Goal: Information Seeking & Learning: Learn about a topic

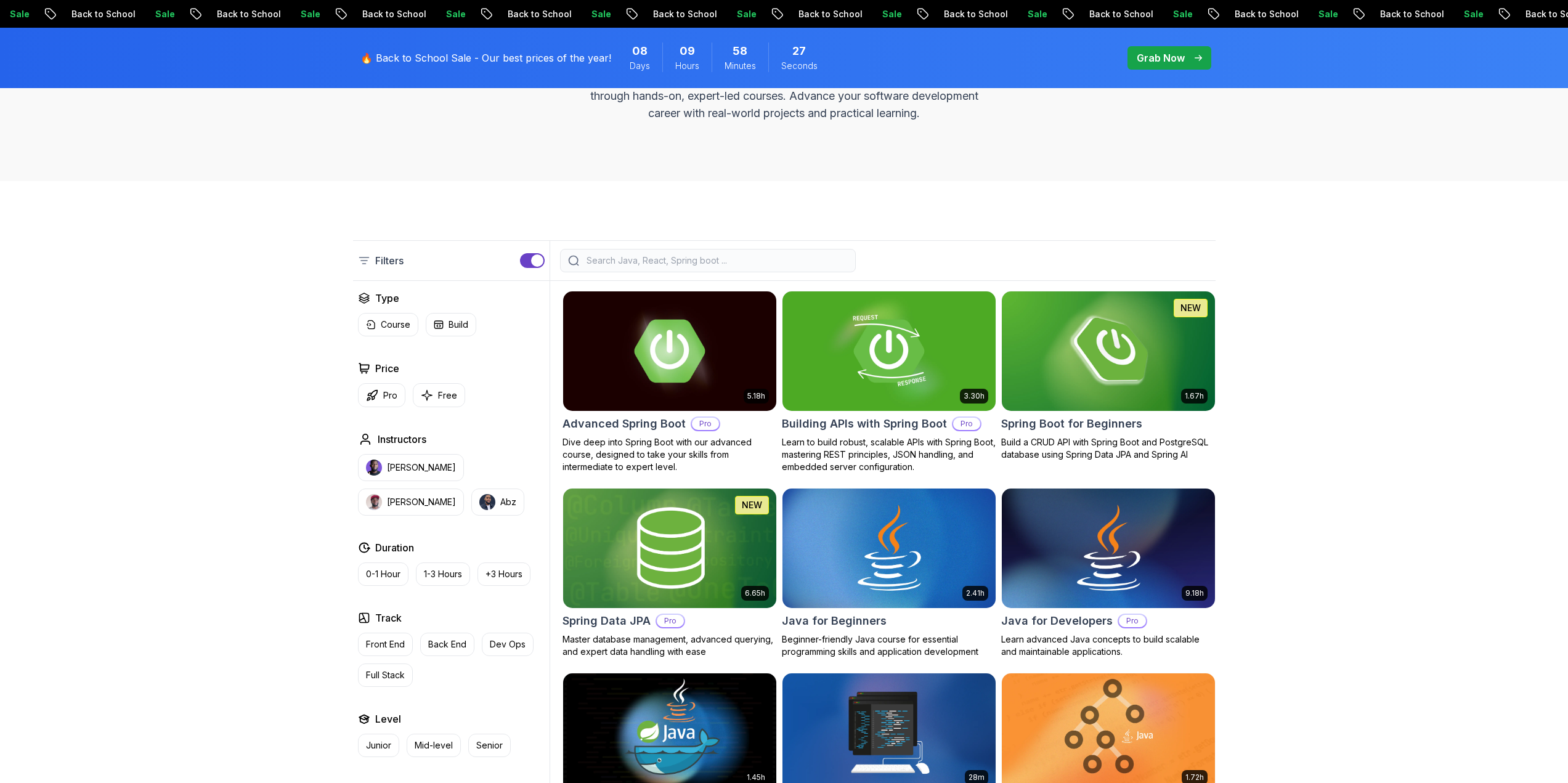
scroll to position [185, 0]
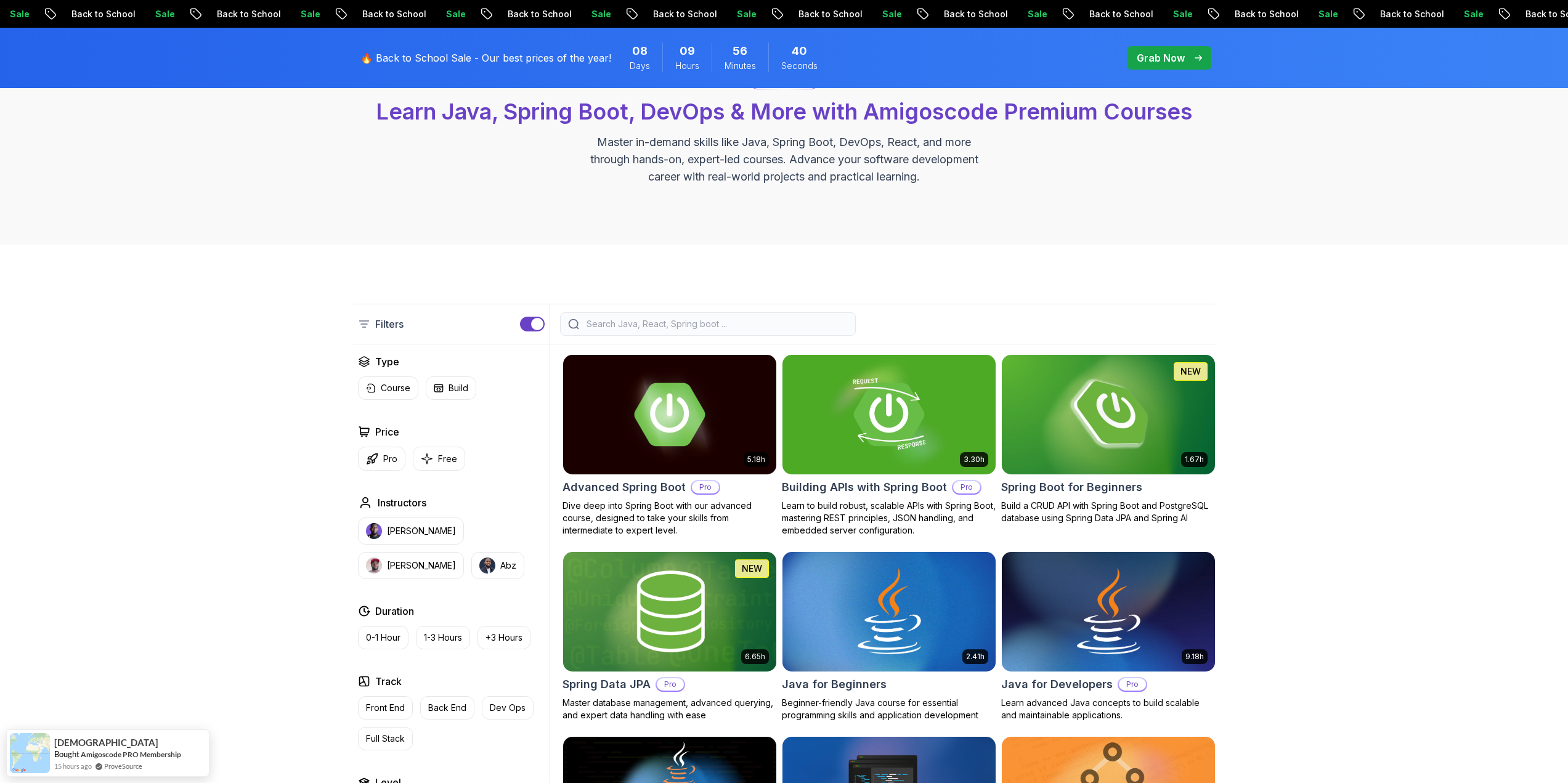
scroll to position [0, 0]
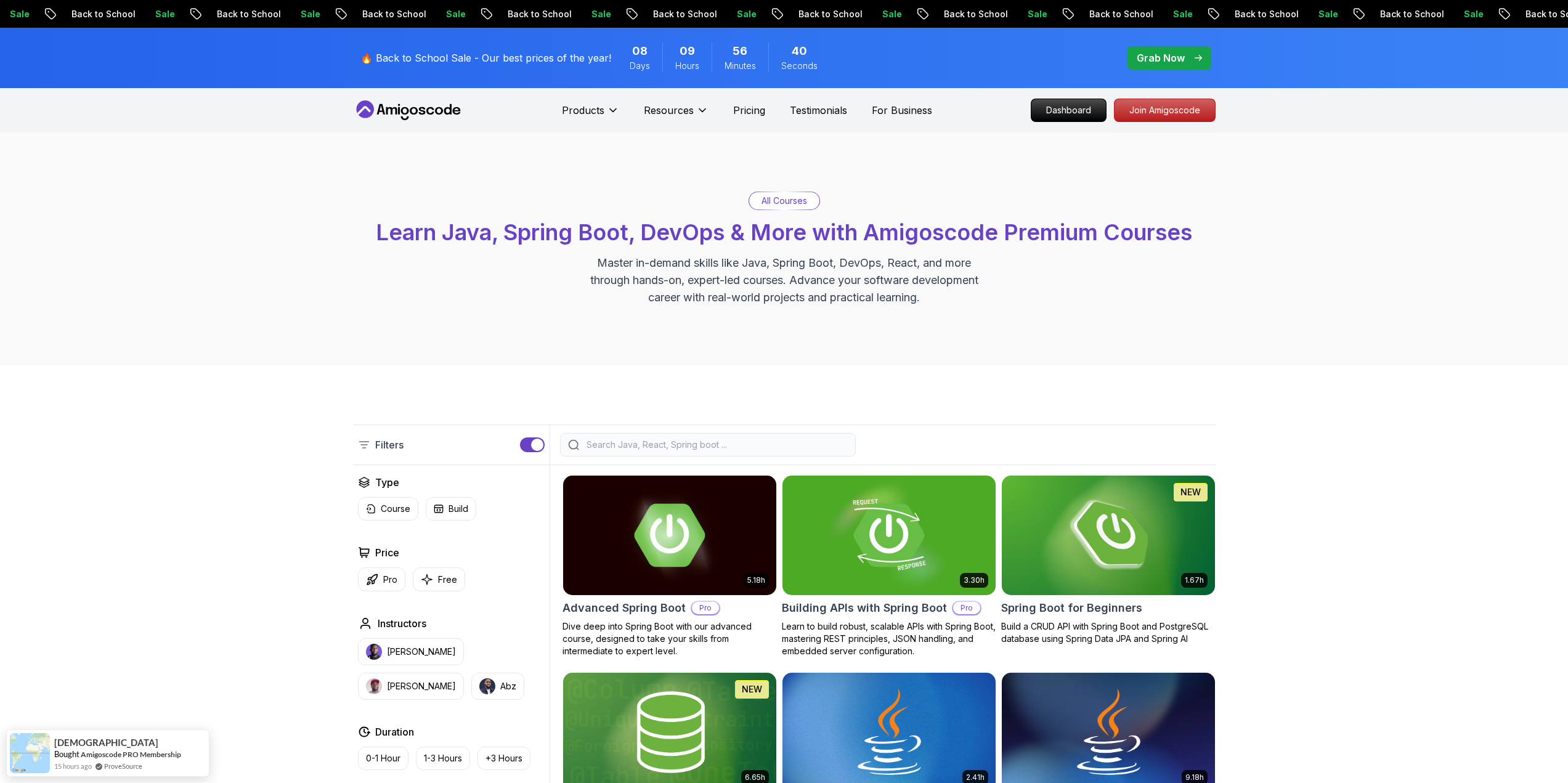
click at [608, 445] on input "search" at bounding box center [716, 445] width 264 height 12
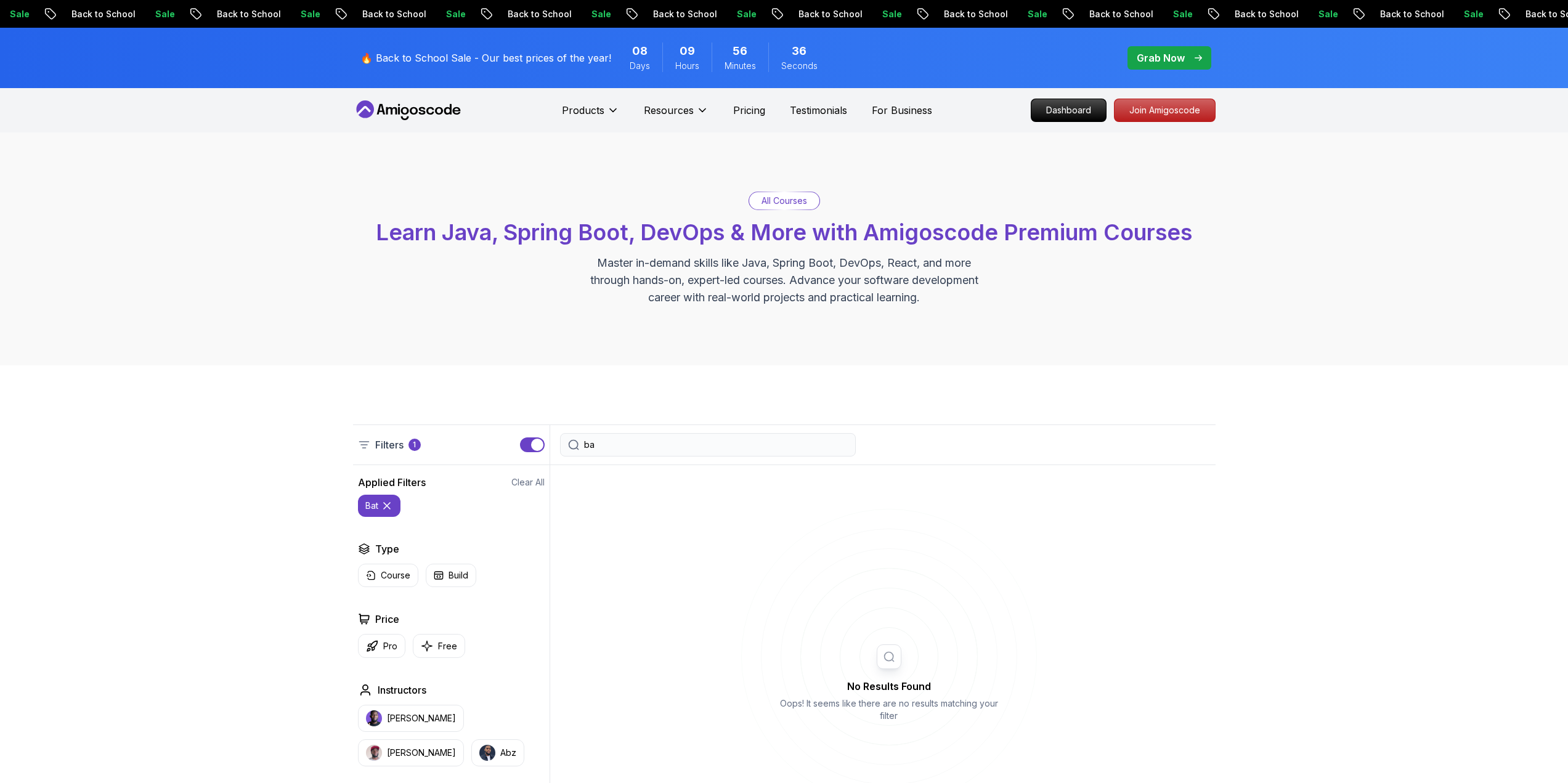
type input "b"
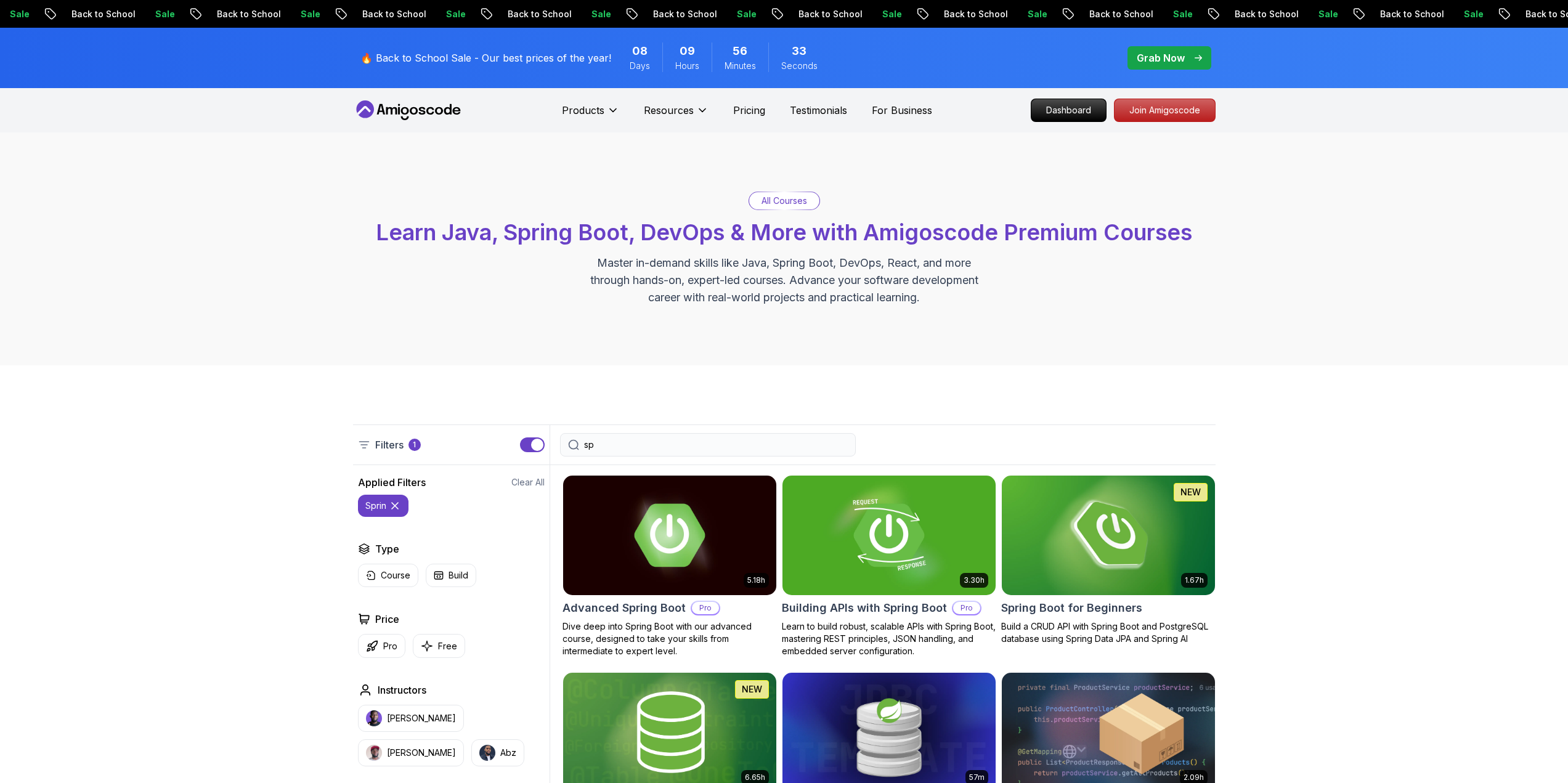
type input "s"
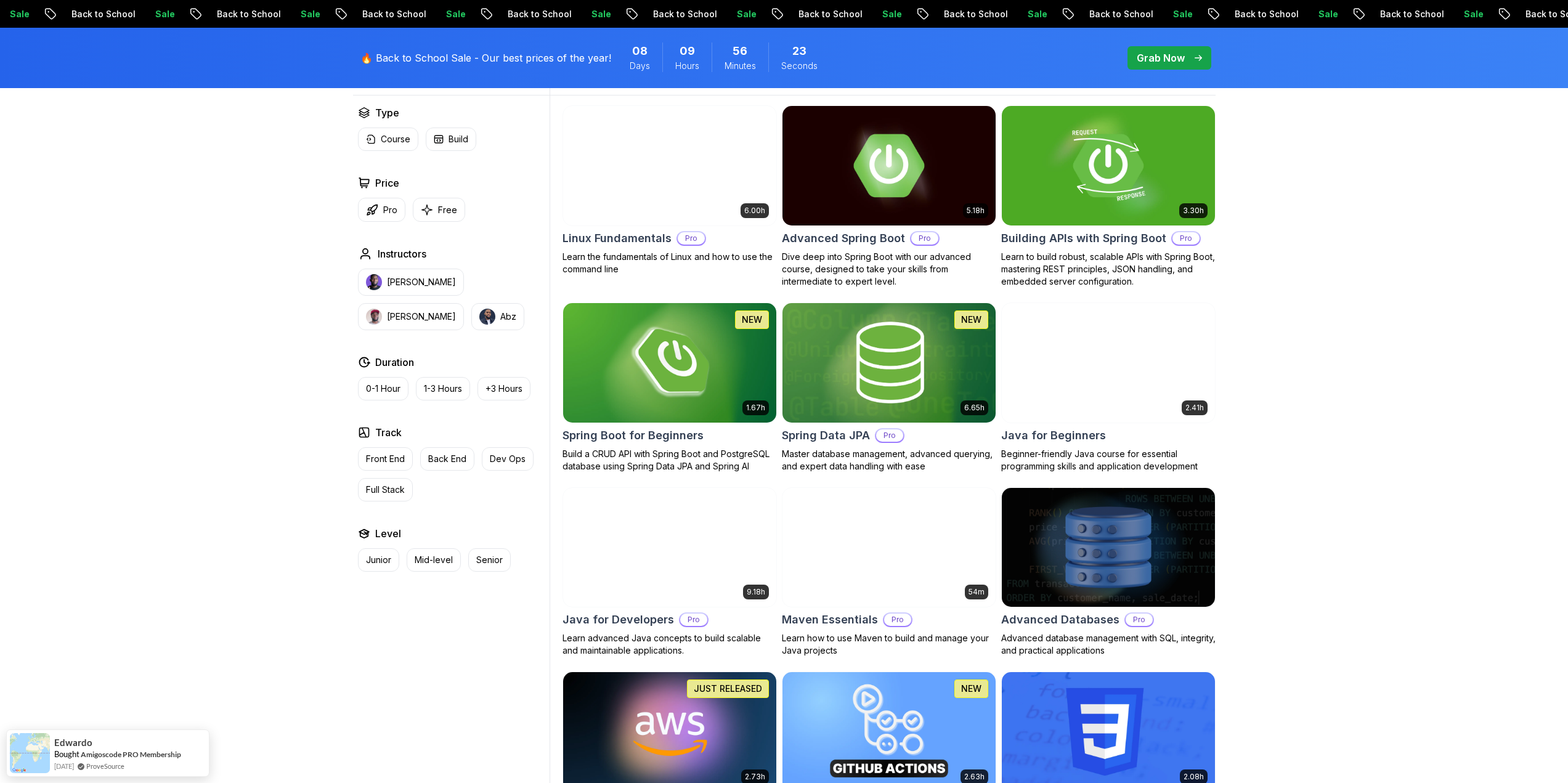
scroll to position [616, 0]
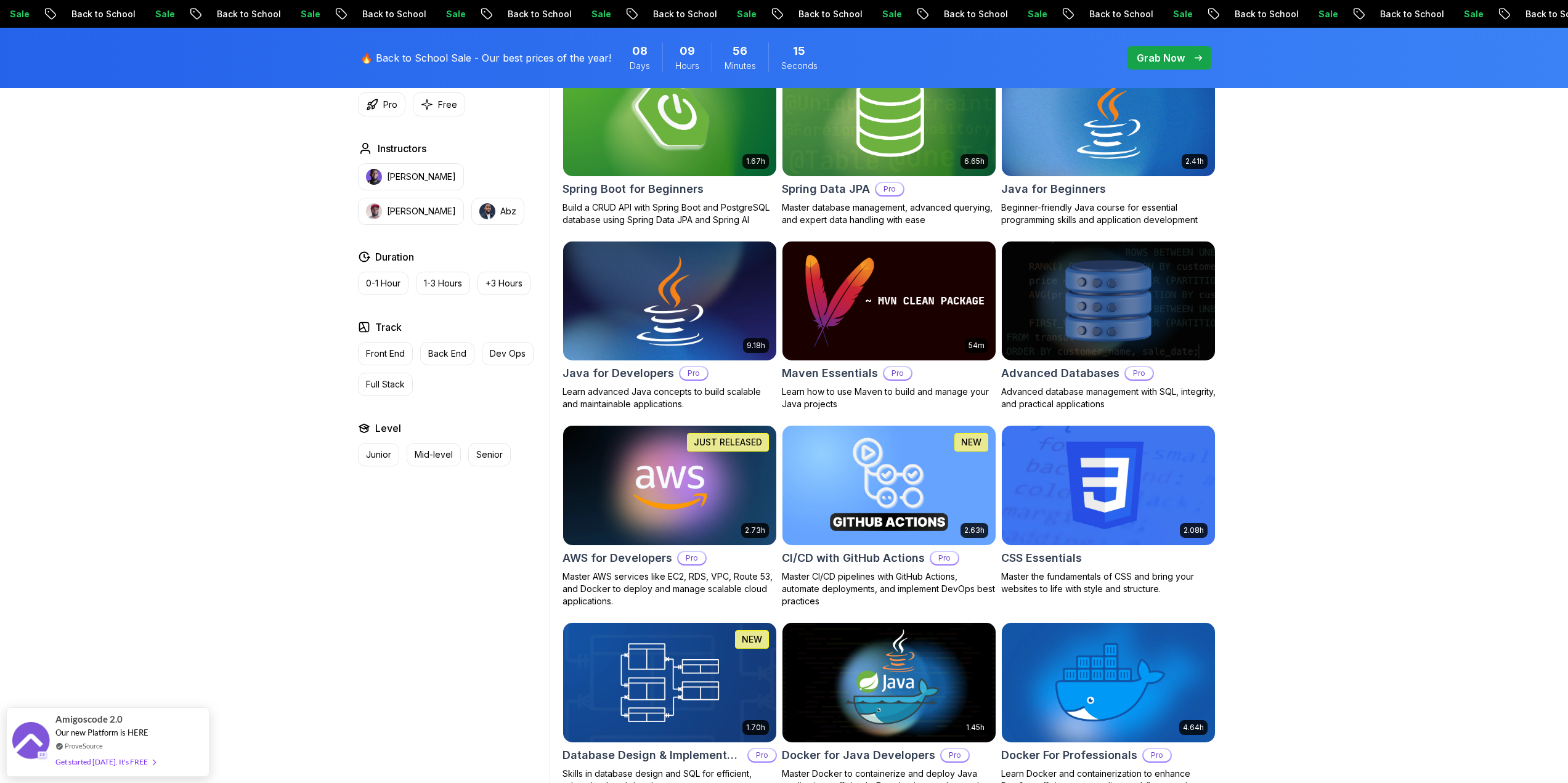
click at [697, 332] on img at bounding box center [669, 301] width 224 height 125
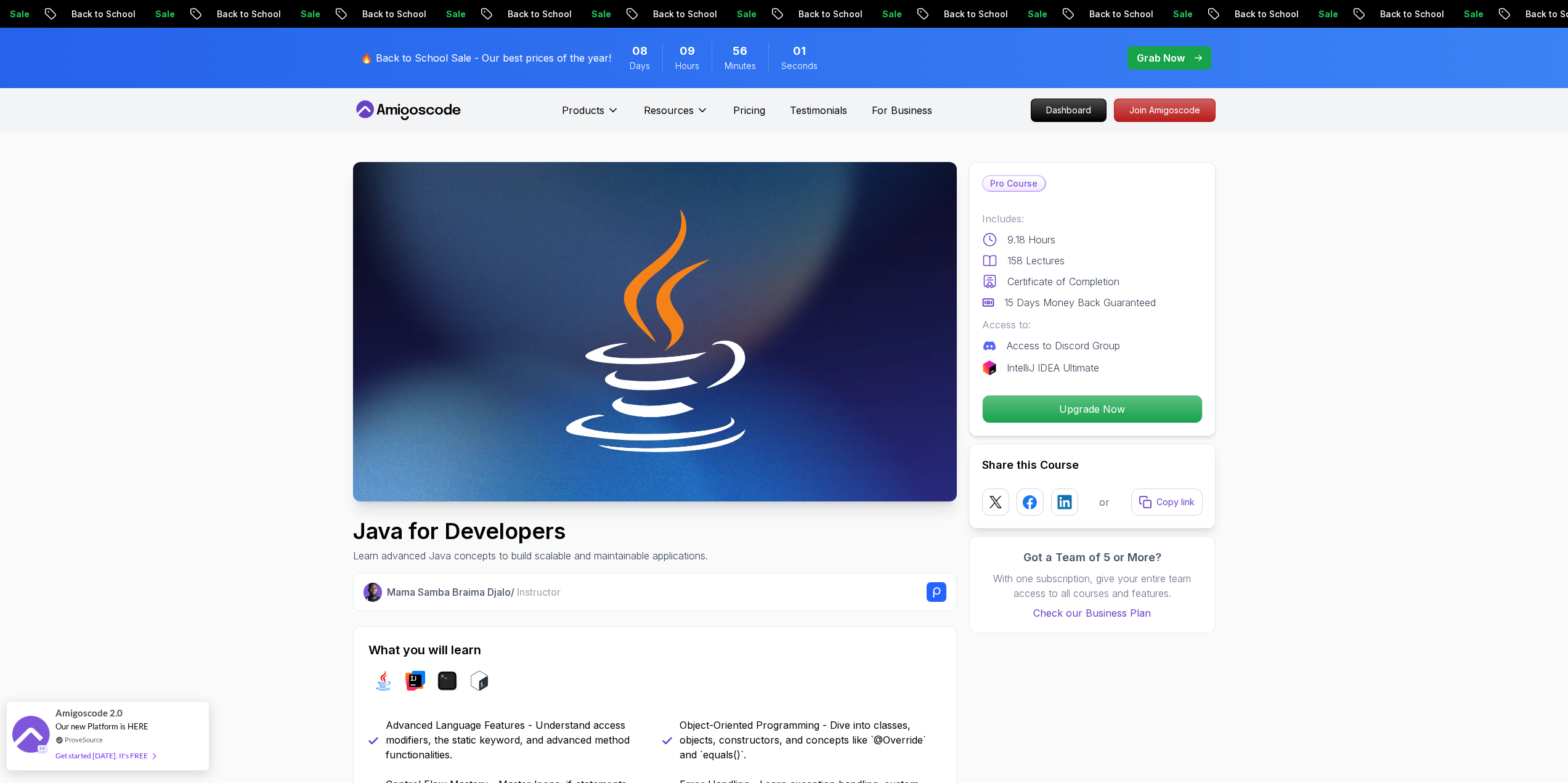
click at [119, 757] on div "Get started [DATE]. It's FREE" at bounding box center [105, 755] width 100 height 14
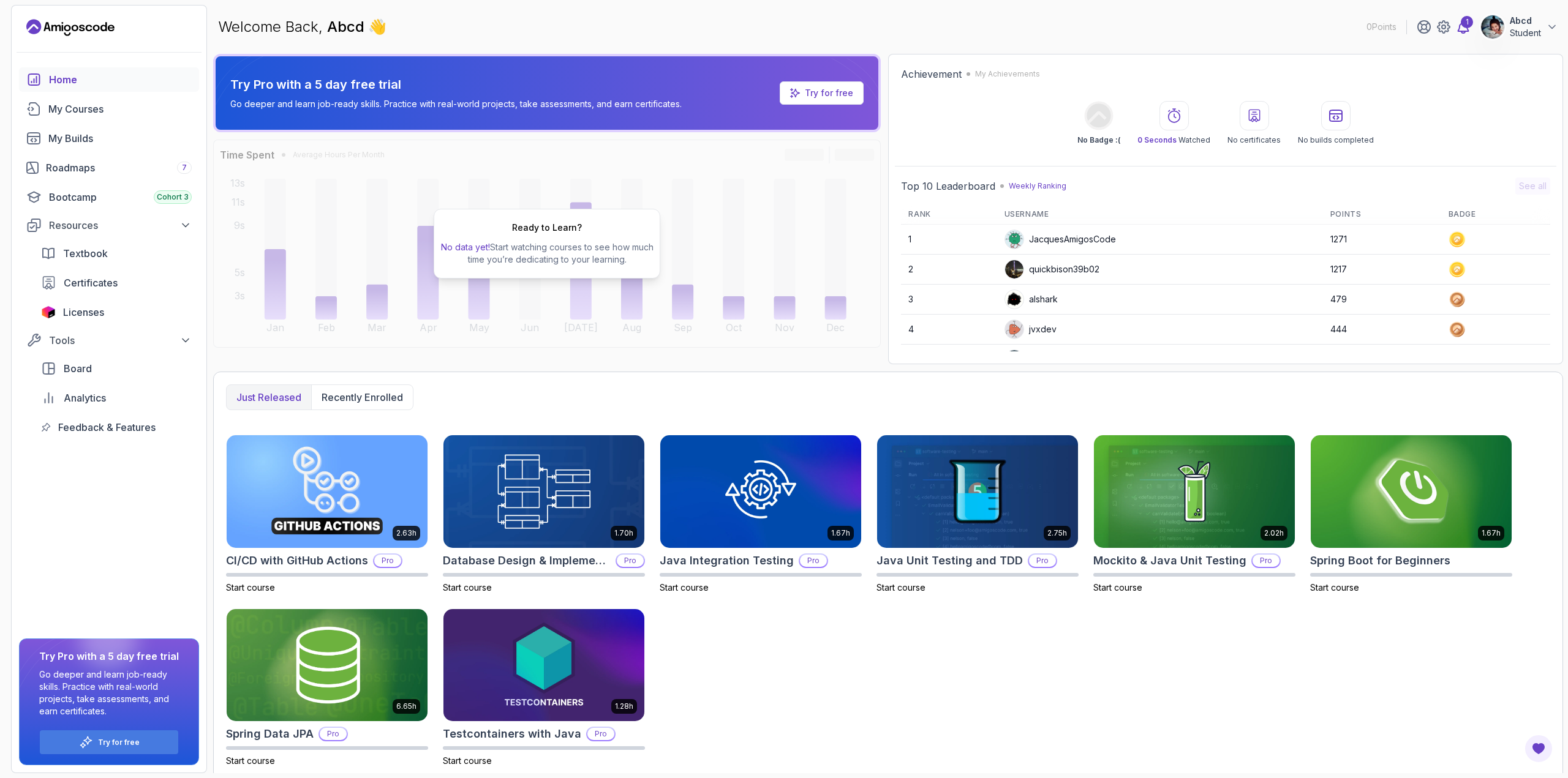
click at [1467, 27] on div "1" at bounding box center [1467, 22] width 12 height 12
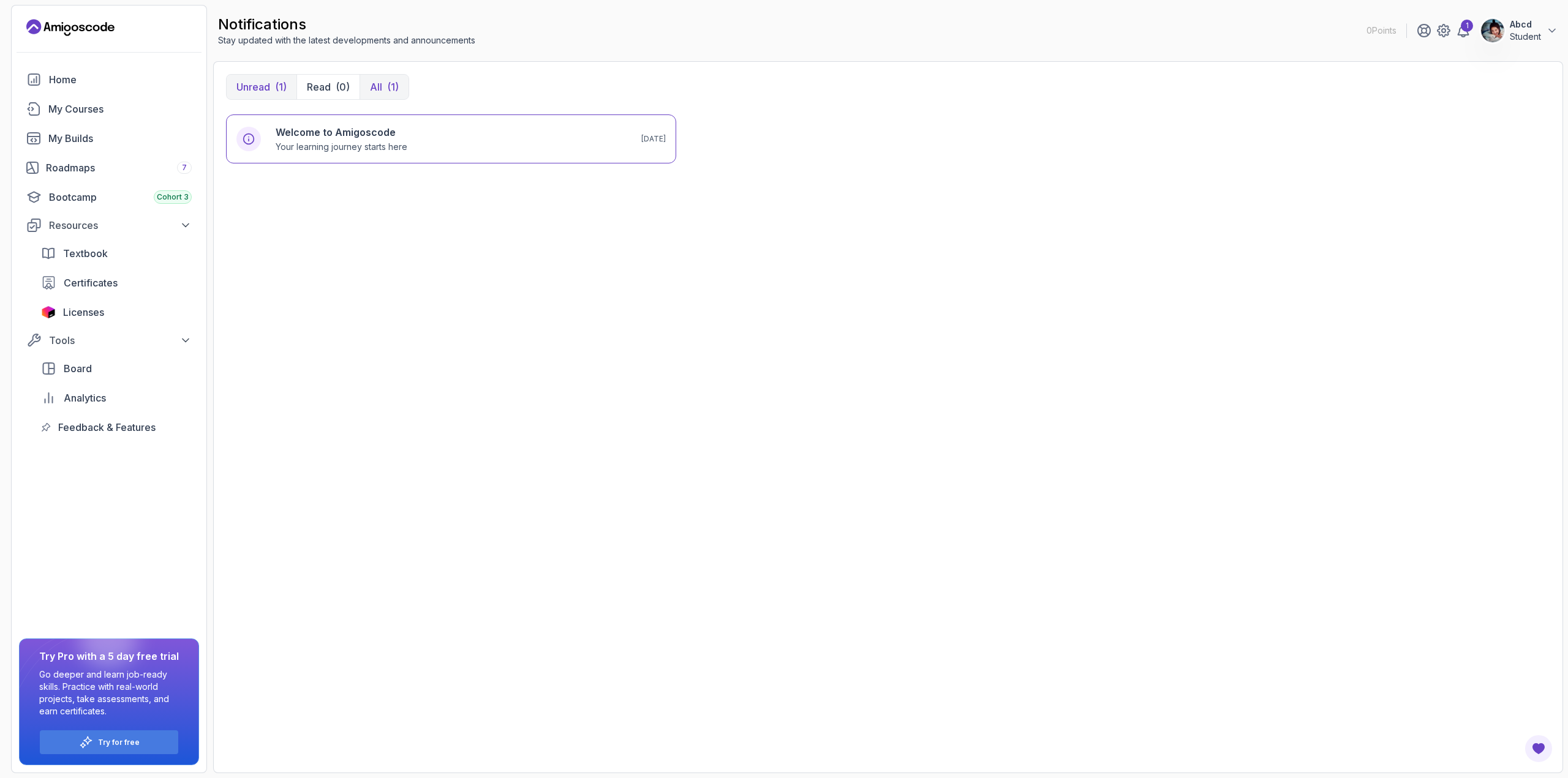
click at [377, 88] on p "All" at bounding box center [376, 86] width 12 height 14
click at [266, 90] on p "Unread" at bounding box center [253, 86] width 34 height 14
click at [287, 143] on p "Your learning journey starts here" at bounding box center [341, 147] width 132 height 12
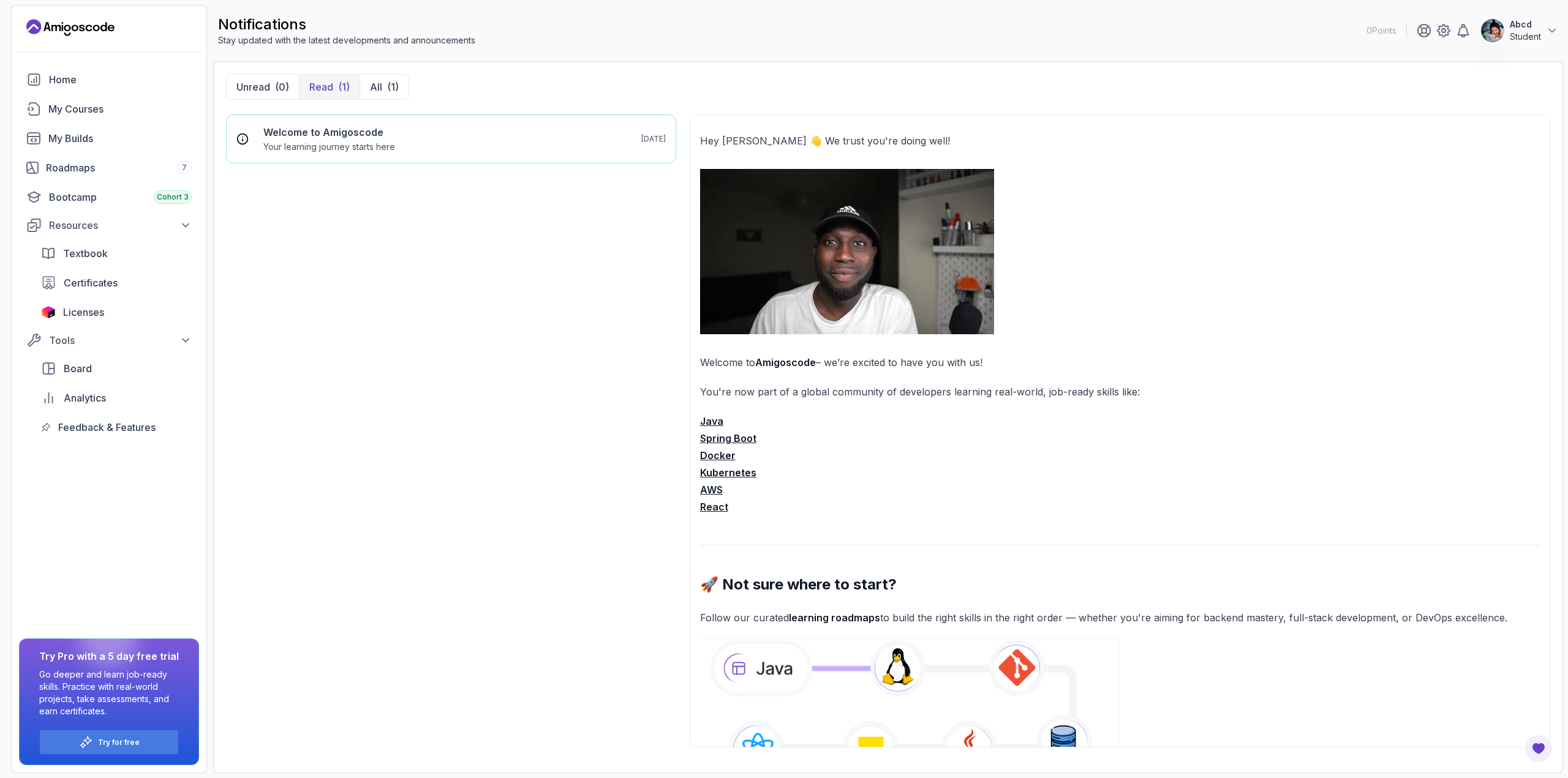
click at [717, 420] on strong "Java" at bounding box center [712, 421] width 23 height 12
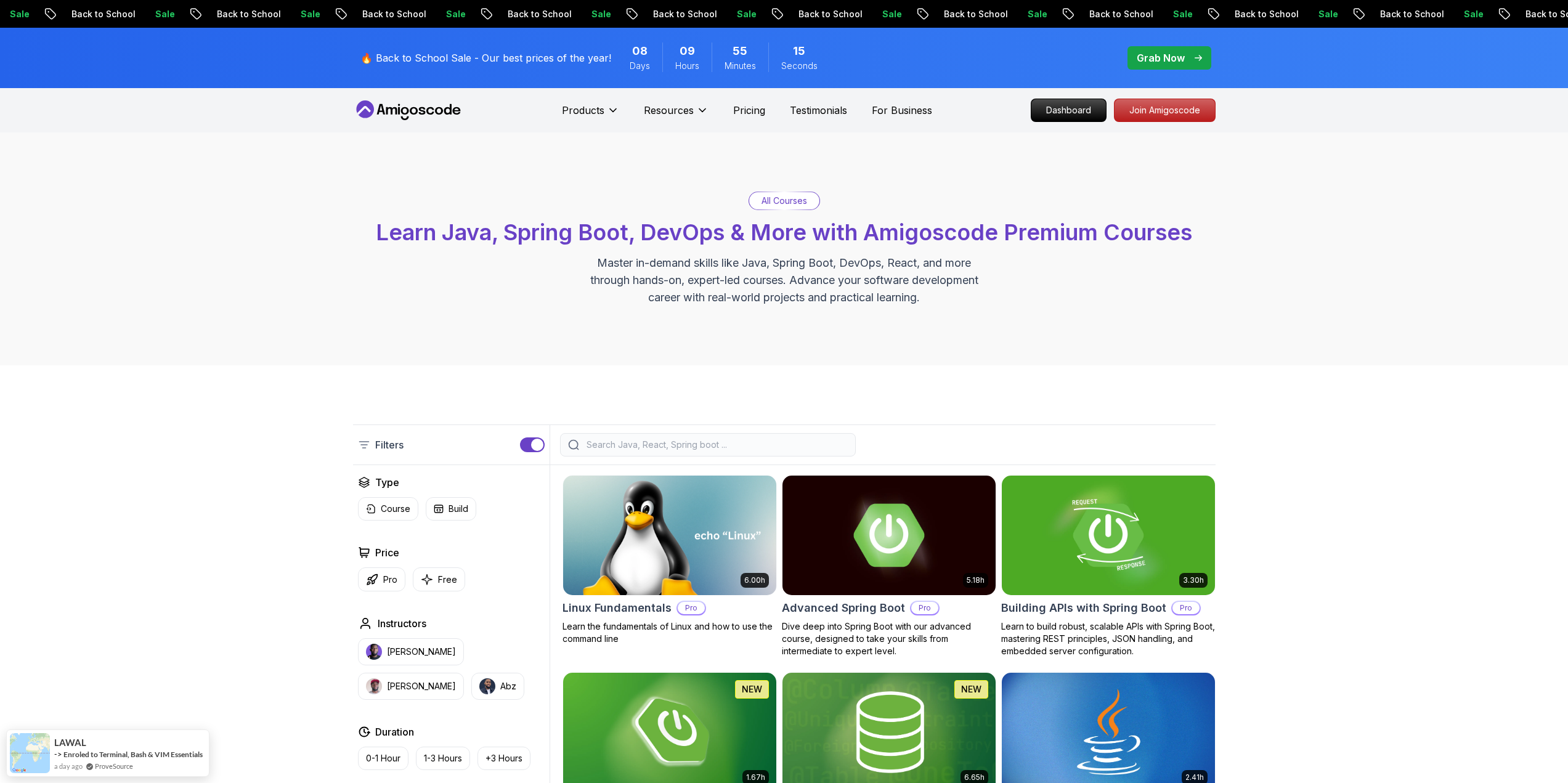
click at [622, 443] on input "search" at bounding box center [716, 445] width 264 height 12
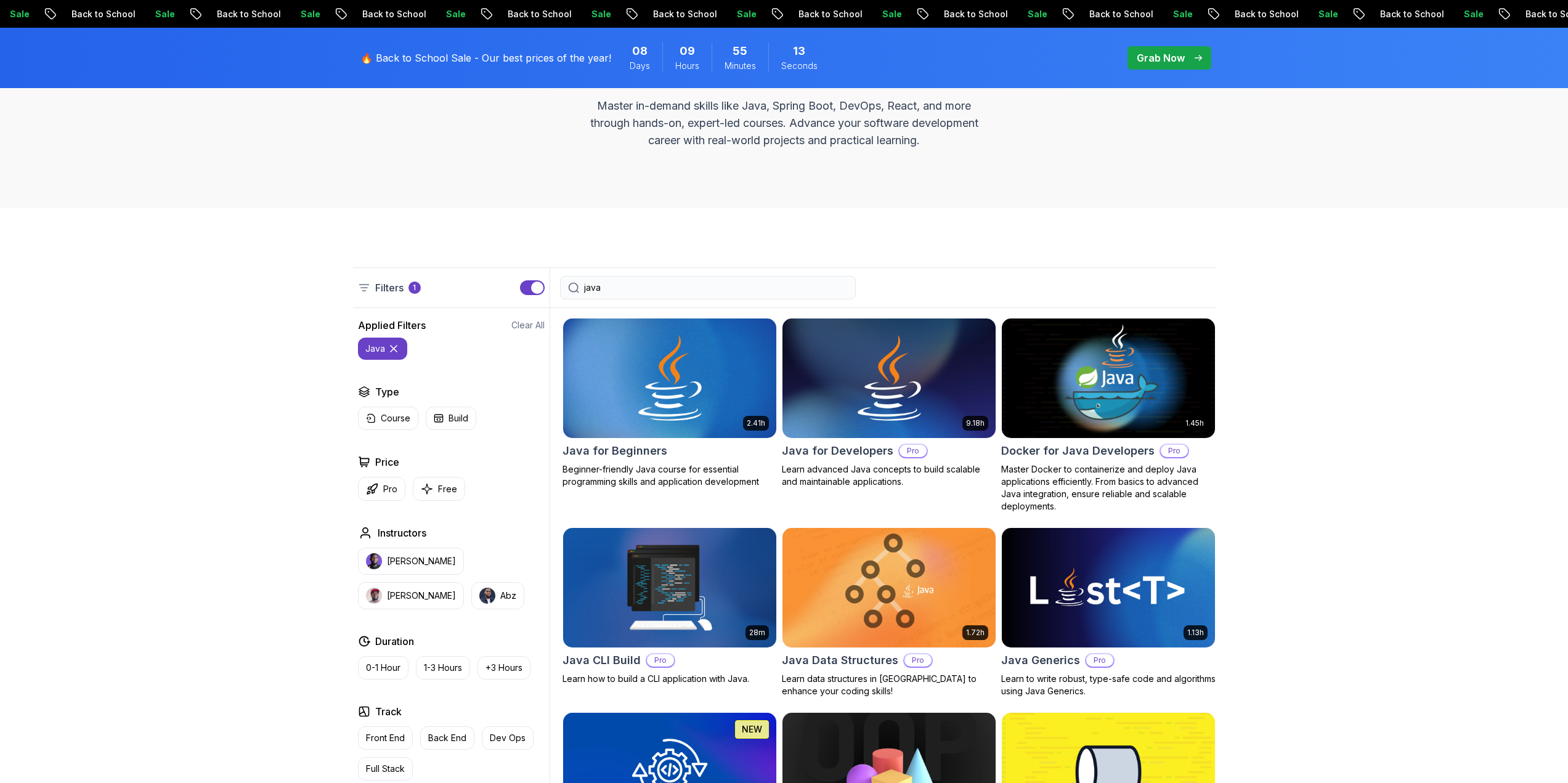
scroll to position [247, 0]
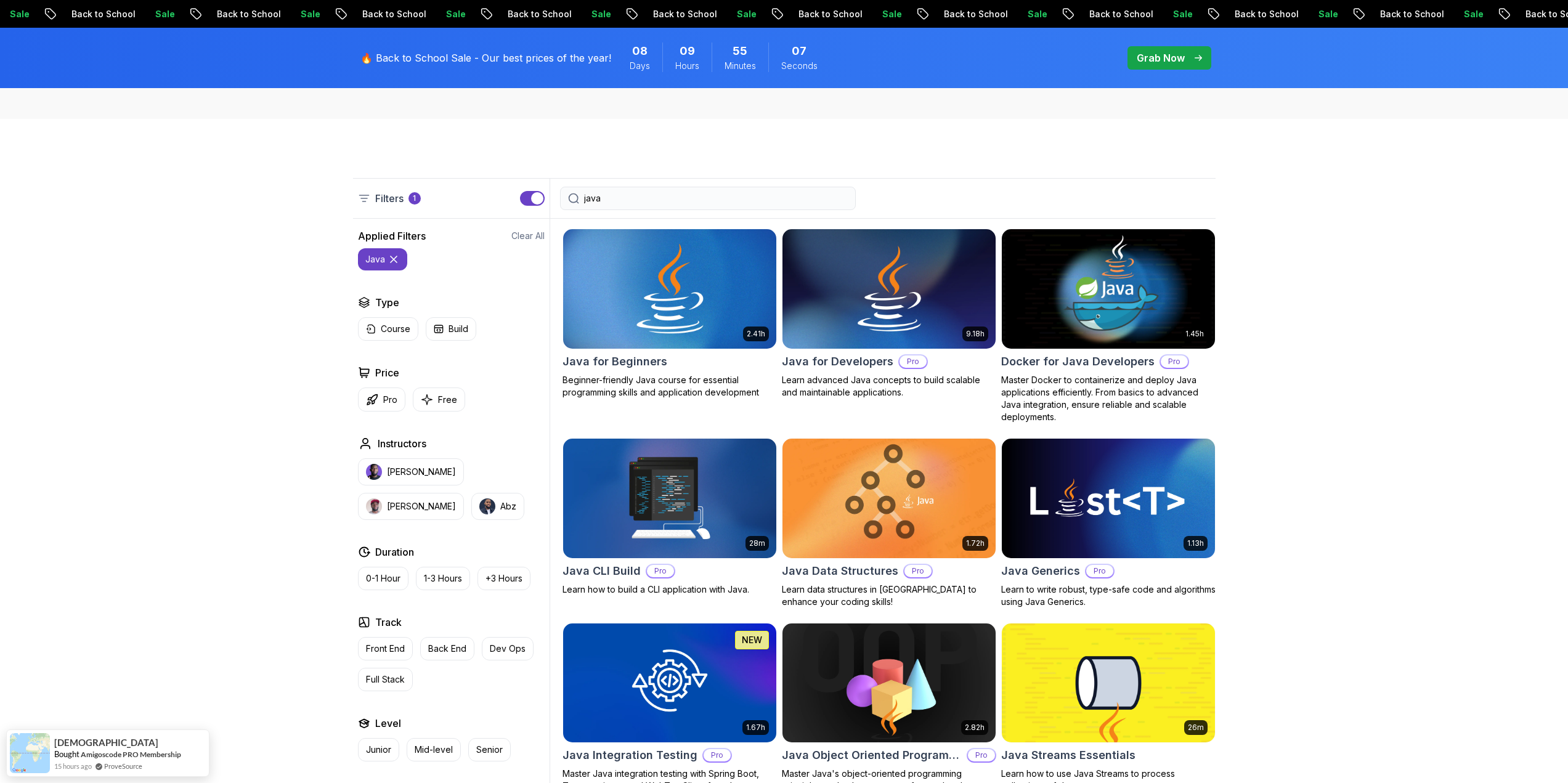
type input "java"
click at [725, 340] on img at bounding box center [669, 289] width 224 height 125
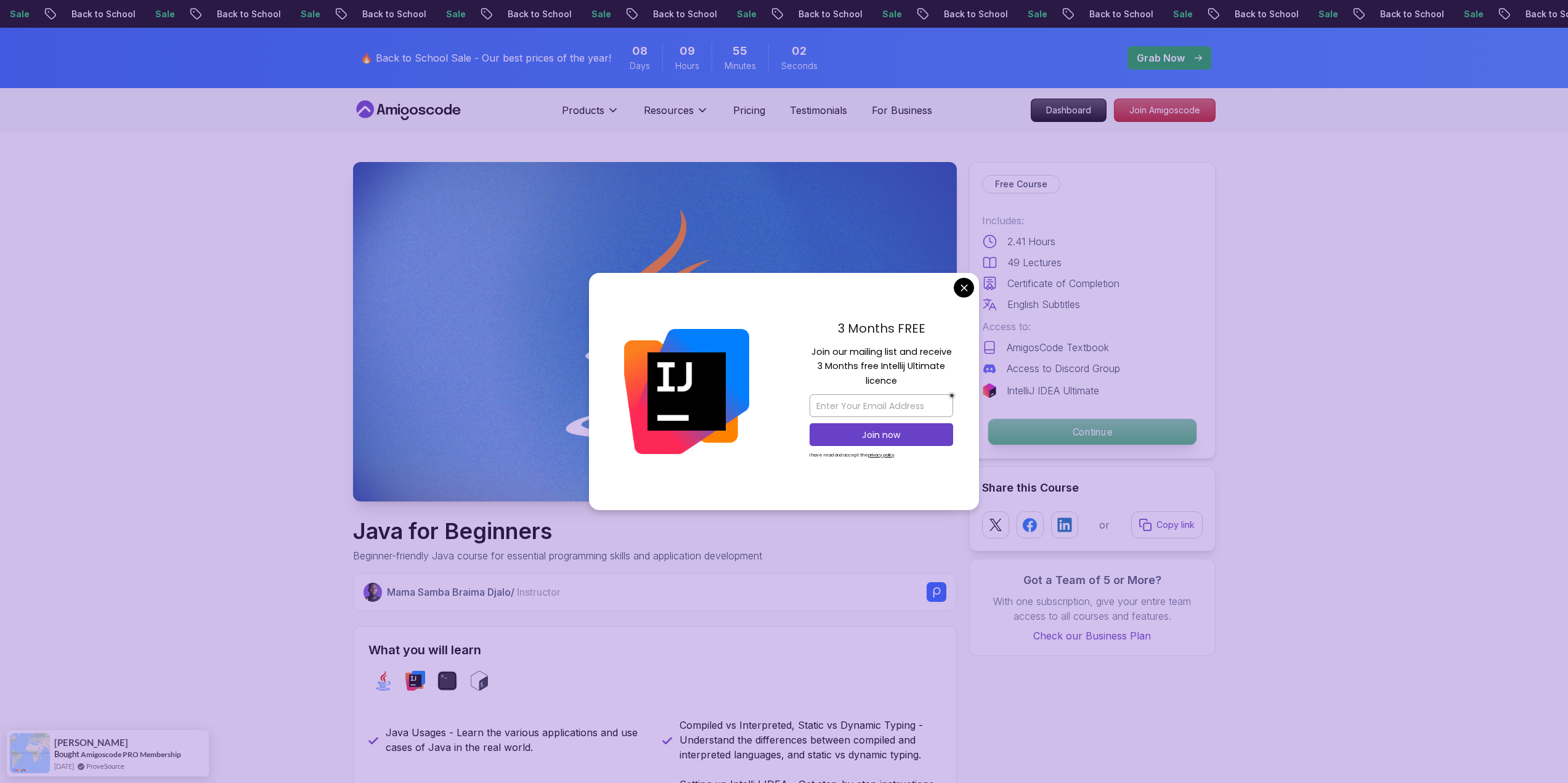
click at [1080, 423] on p "Continue" at bounding box center [1091, 432] width 208 height 26
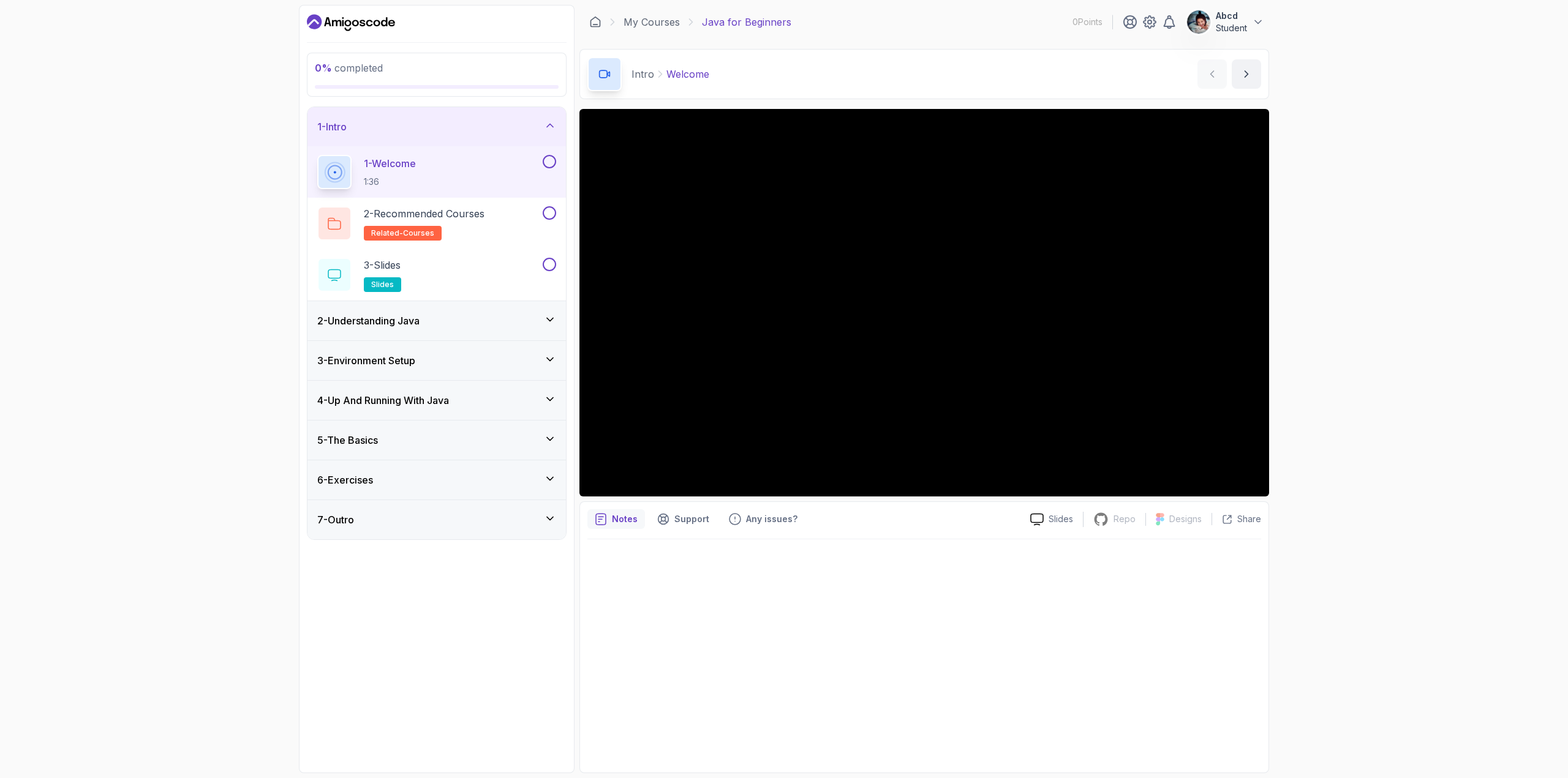
click at [366, 20] on icon "Dashboard" at bounding box center [351, 23] width 88 height 20
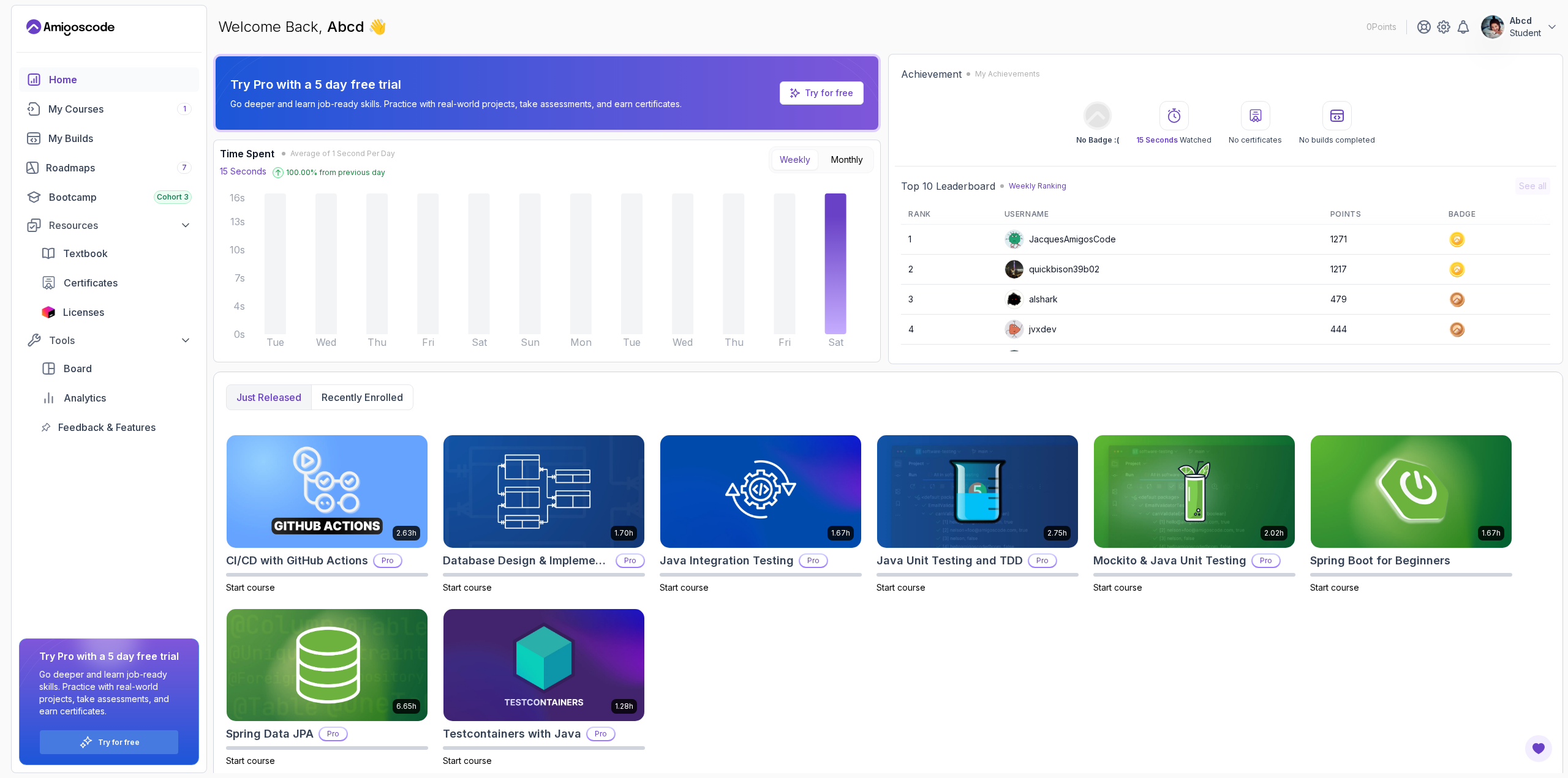
click at [819, 79] on icon at bounding box center [847, 91] width 69 height 64
click at [826, 88] on p "Try for free" at bounding box center [829, 93] width 49 height 12
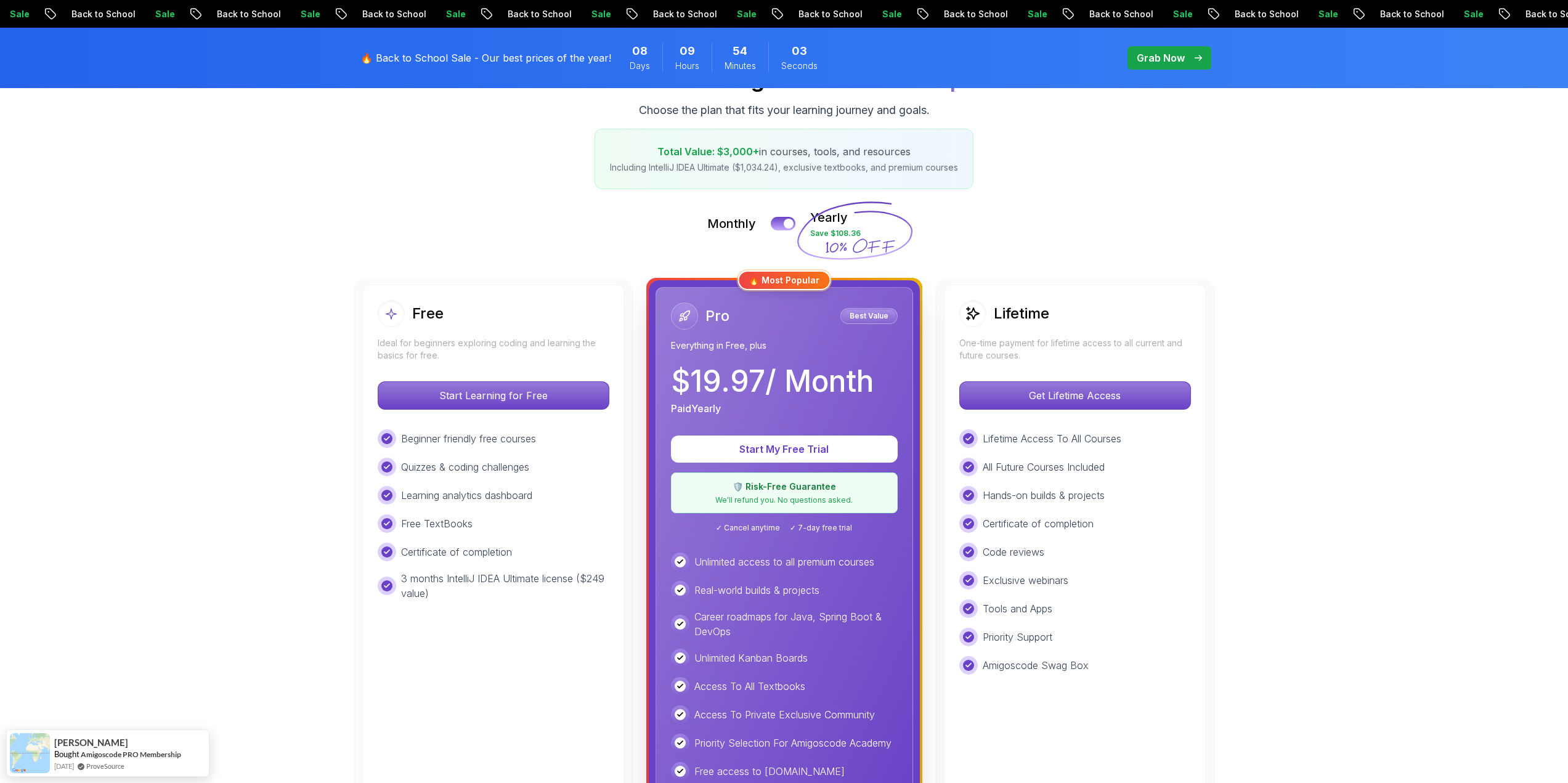
scroll to position [185, 0]
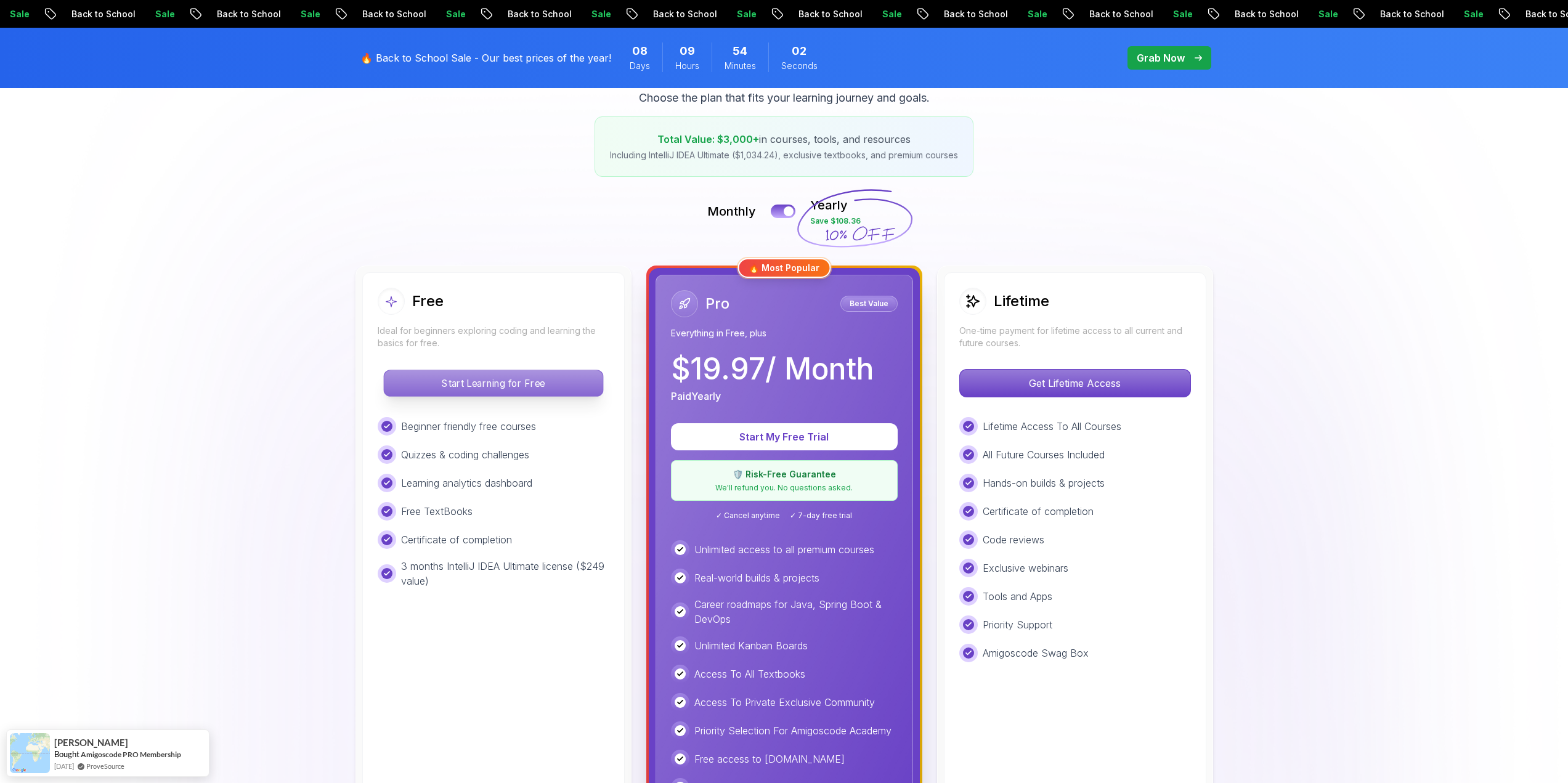
click at [497, 376] on p "Start Learning for Free" at bounding box center [493, 383] width 218 height 26
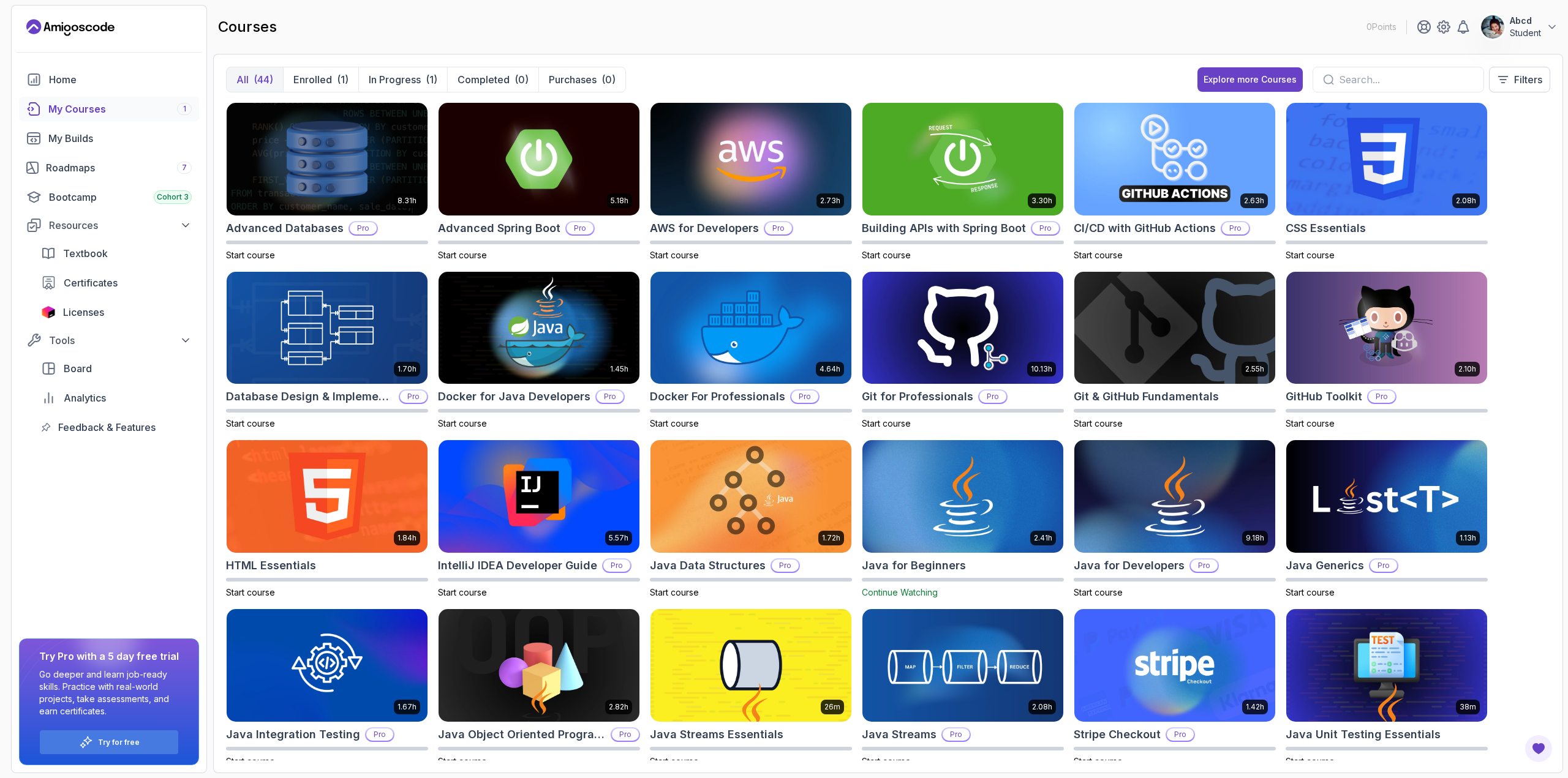
click at [1340, 80] on input "text" at bounding box center [1406, 79] width 135 height 14
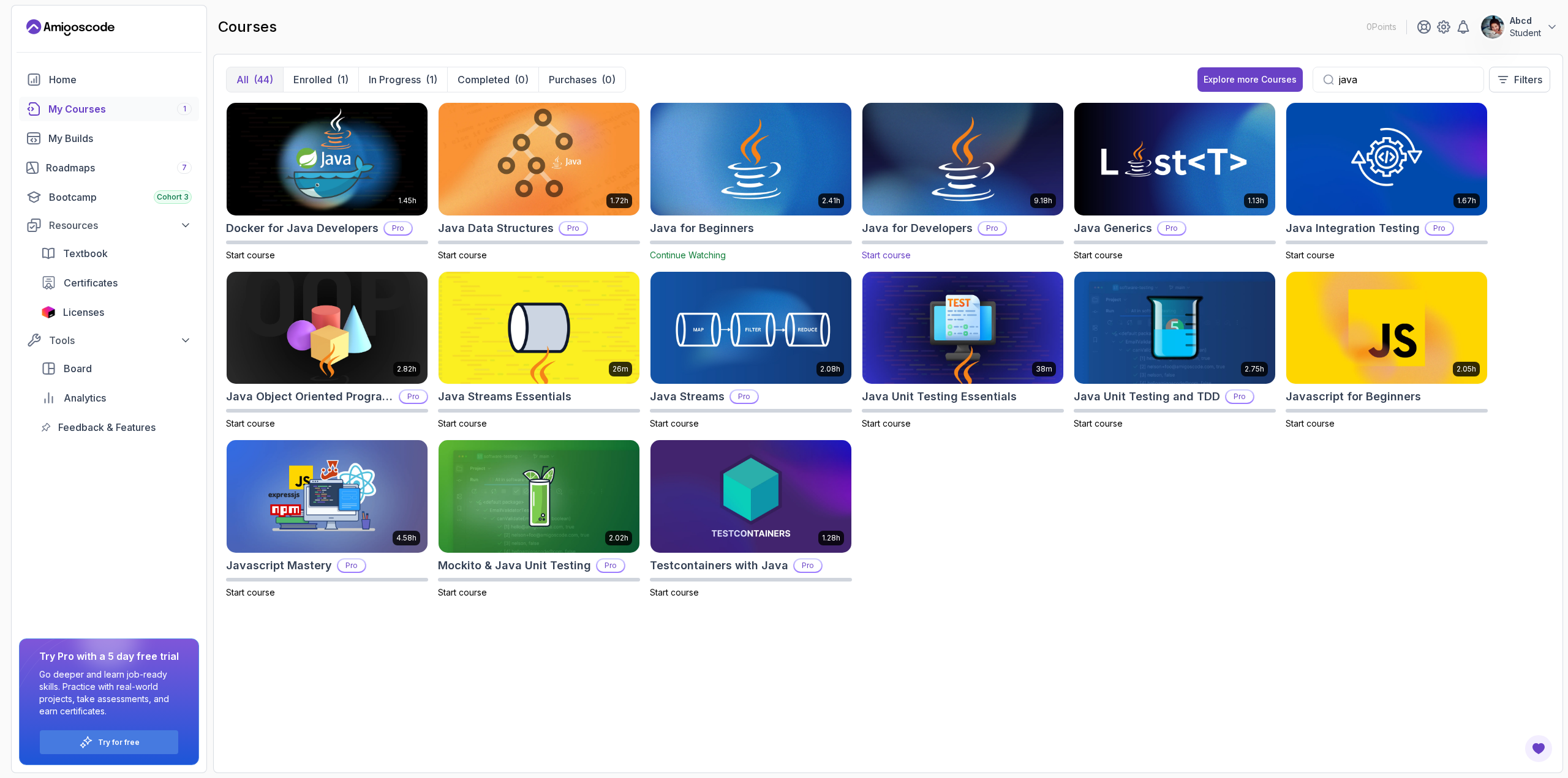
click at [902, 255] on span "Start course" at bounding box center [886, 255] width 49 height 10
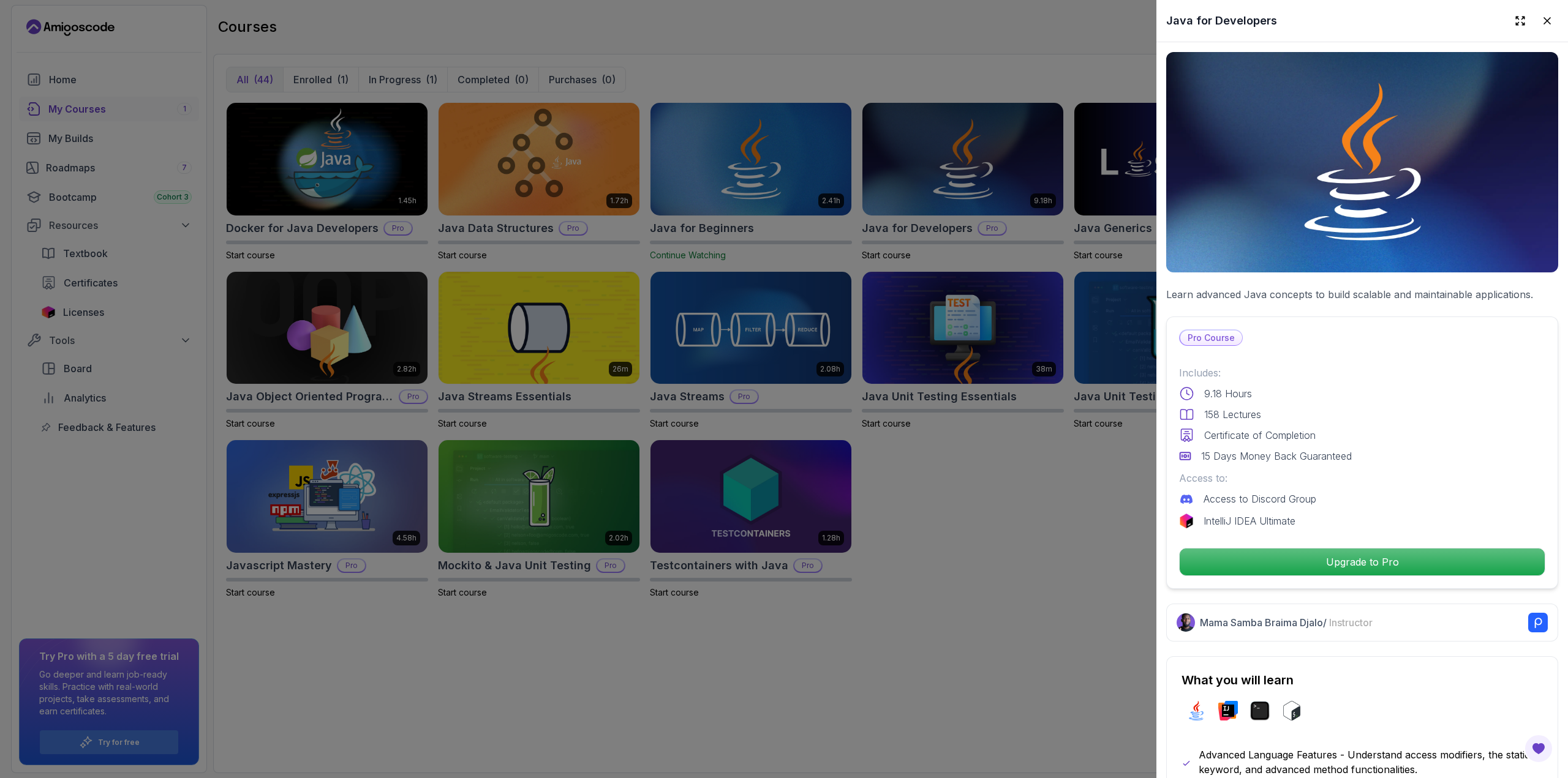
drag, startPoint x: 1377, startPoint y: 557, endPoint x: 1029, endPoint y: 587, distance: 349.3
click at [1029, 587] on div "1.45h Docker for Java Developers Pro Start course 1.72h Java Data Structures Pr…" at bounding box center [888, 431] width 1324 height 658
click at [1029, 587] on div at bounding box center [784, 389] width 1568 height 778
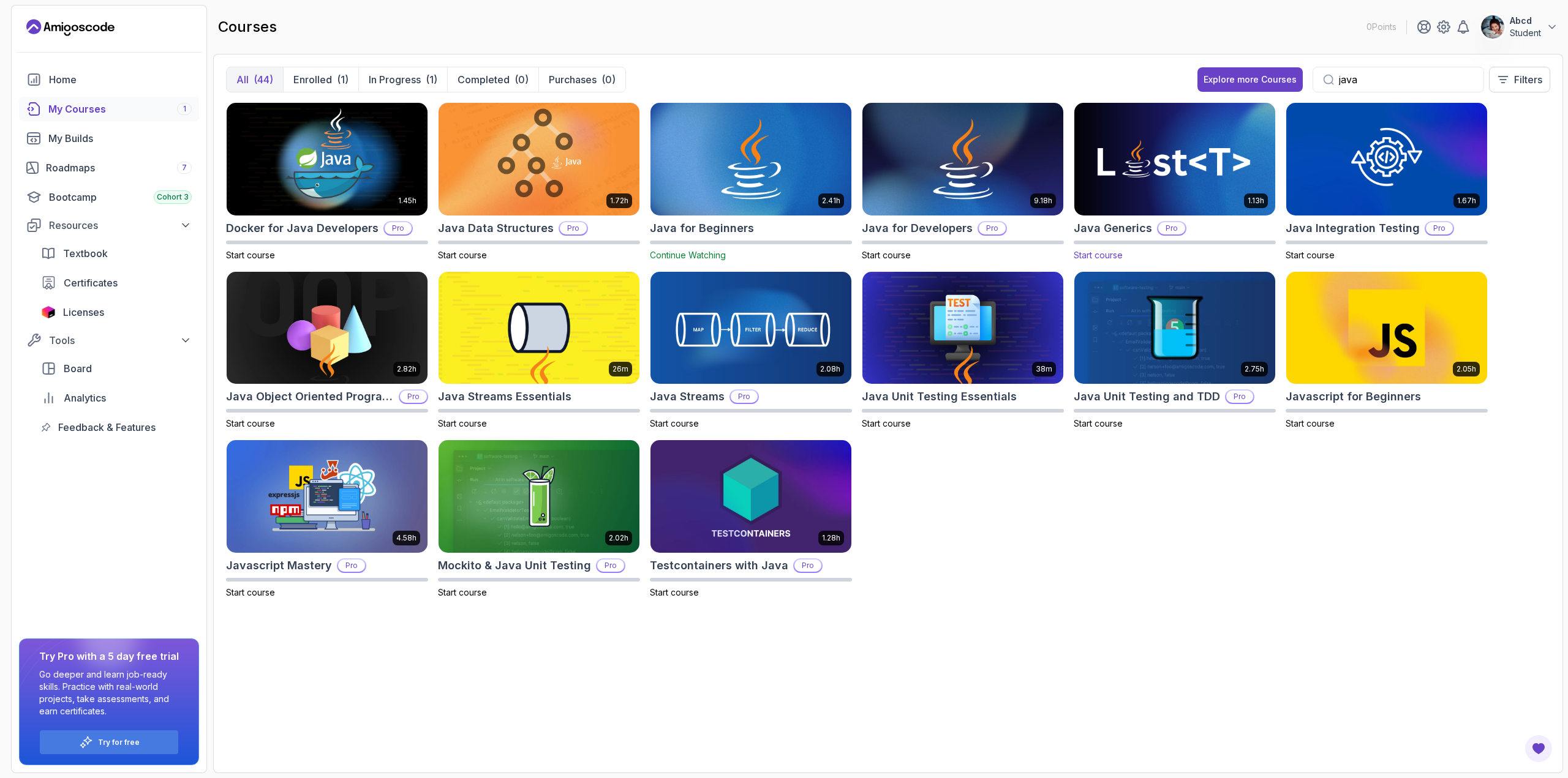
click at [1254, 203] on p "1.13h" at bounding box center [1256, 201] width 16 height 10
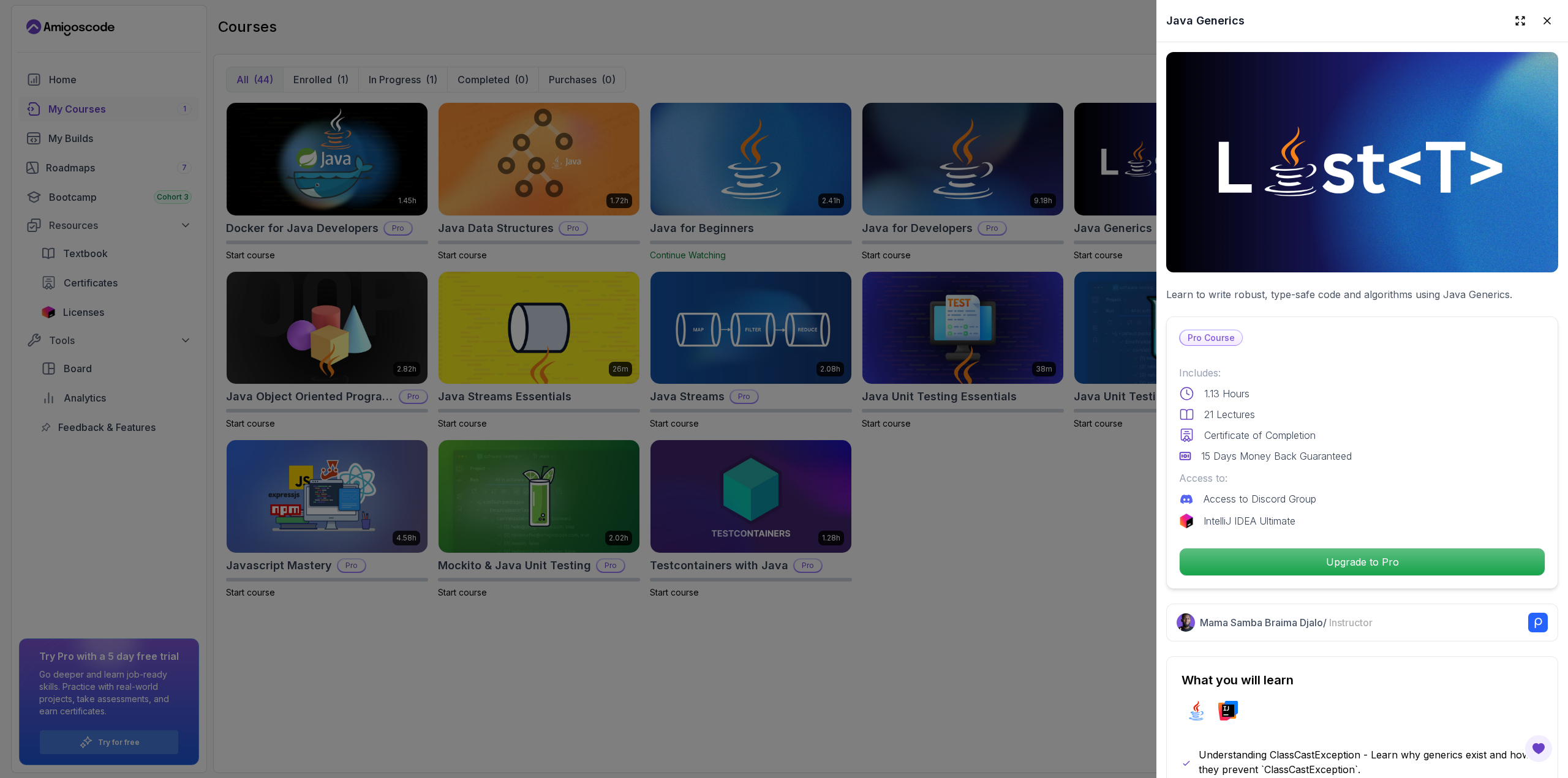
click at [1027, 615] on div at bounding box center [784, 389] width 1568 height 778
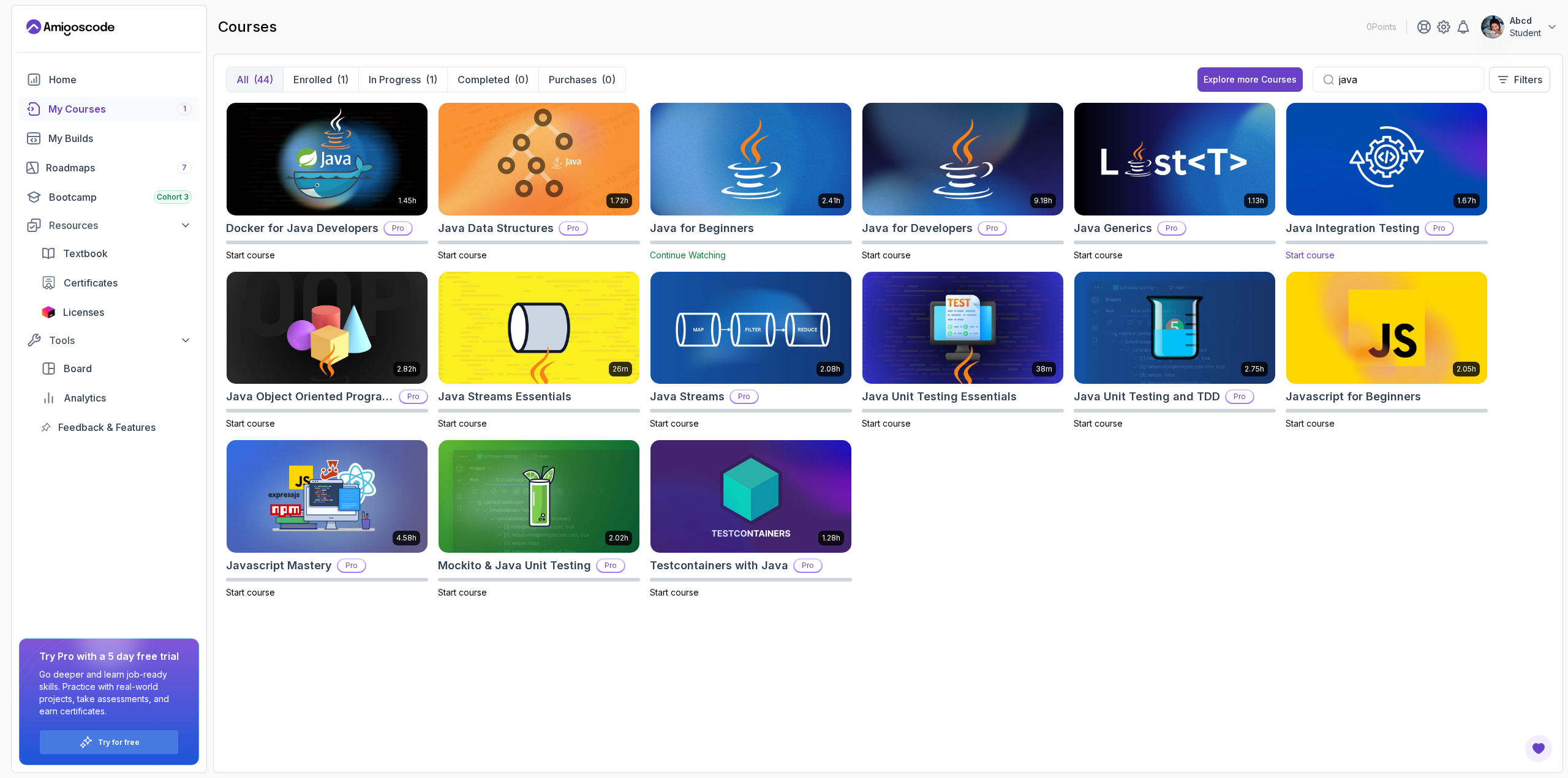
click at [1433, 227] on p "Pro" at bounding box center [1439, 229] width 27 height 12
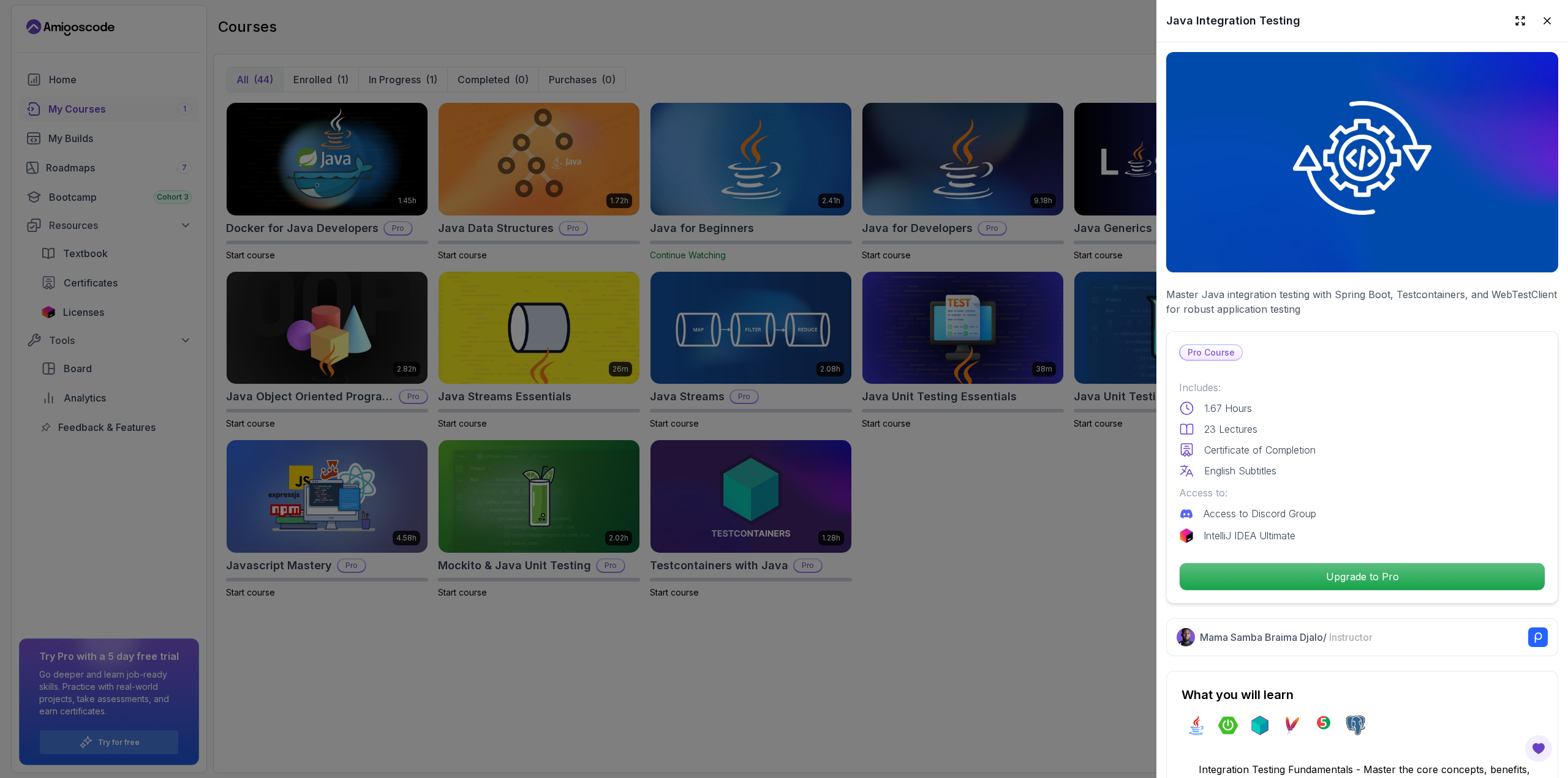
click at [1100, 565] on div at bounding box center [784, 389] width 1568 height 778
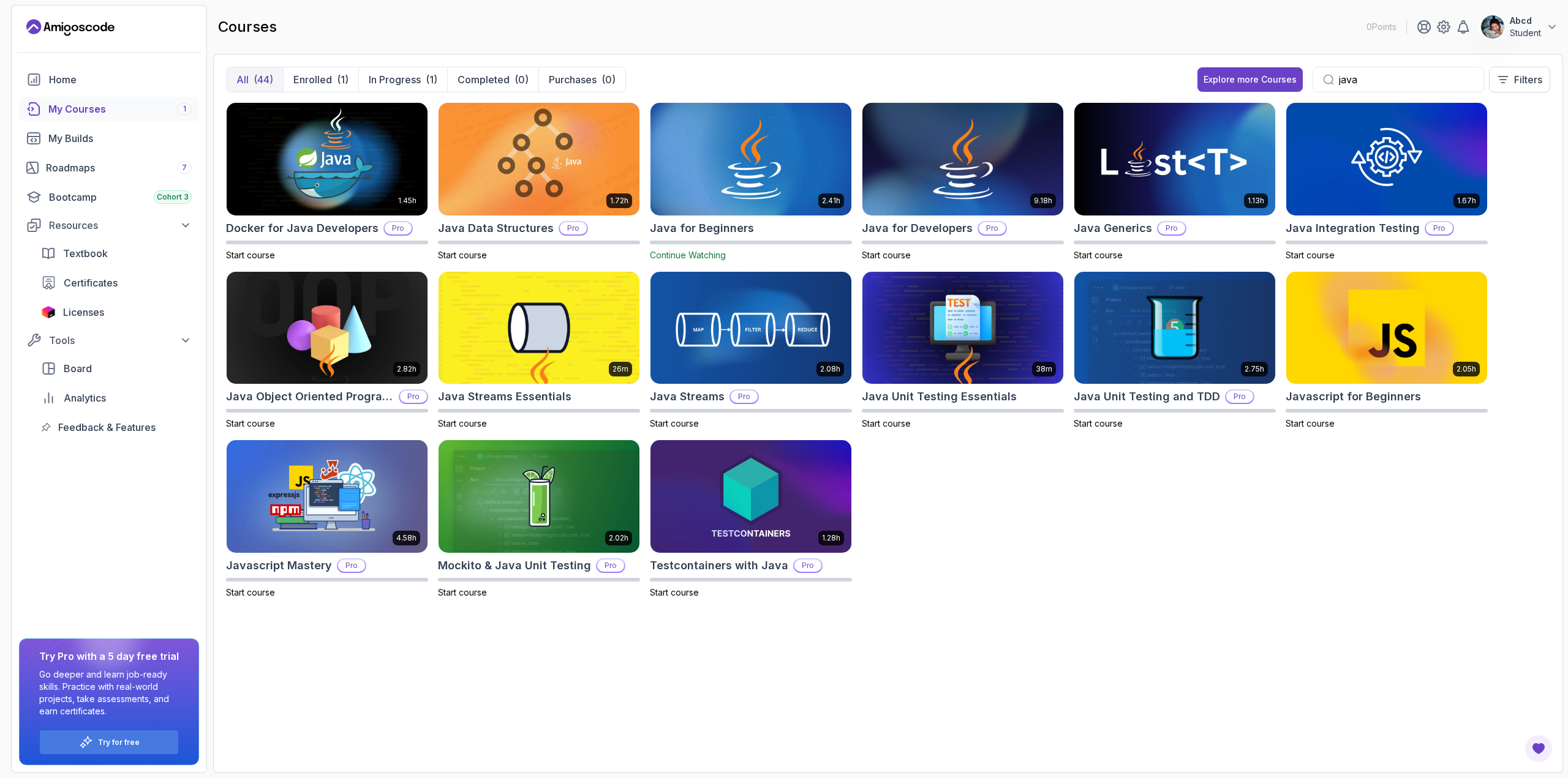
click at [1372, 80] on input "java" at bounding box center [1406, 79] width 135 height 14
drag, startPoint x: 1299, startPoint y: 75, endPoint x: 1284, endPoint y: 74, distance: 15.0
click at [1291, 75] on div "Explore more Courses java Filters" at bounding box center [1373, 79] width 353 height 26
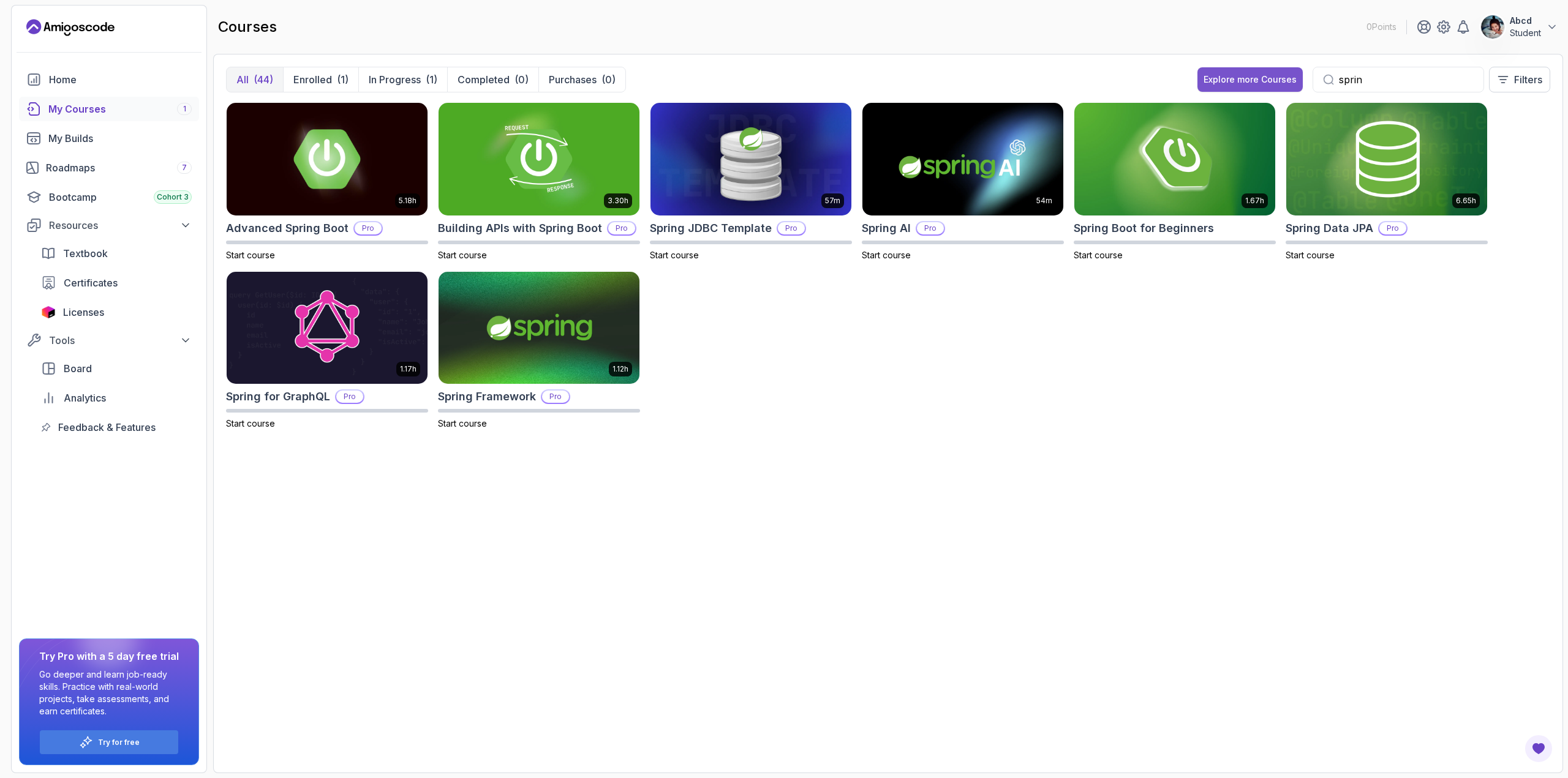
type input "spring"
drag, startPoint x: 1384, startPoint y: 73, endPoint x: 1179, endPoint y: 78, distance: 205.1
click at [1180, 78] on div "All (44) Enrolled (1) In Progress (1) Completed (0) Purchases (0) Explore more …" at bounding box center [888, 84] width 1324 height 36
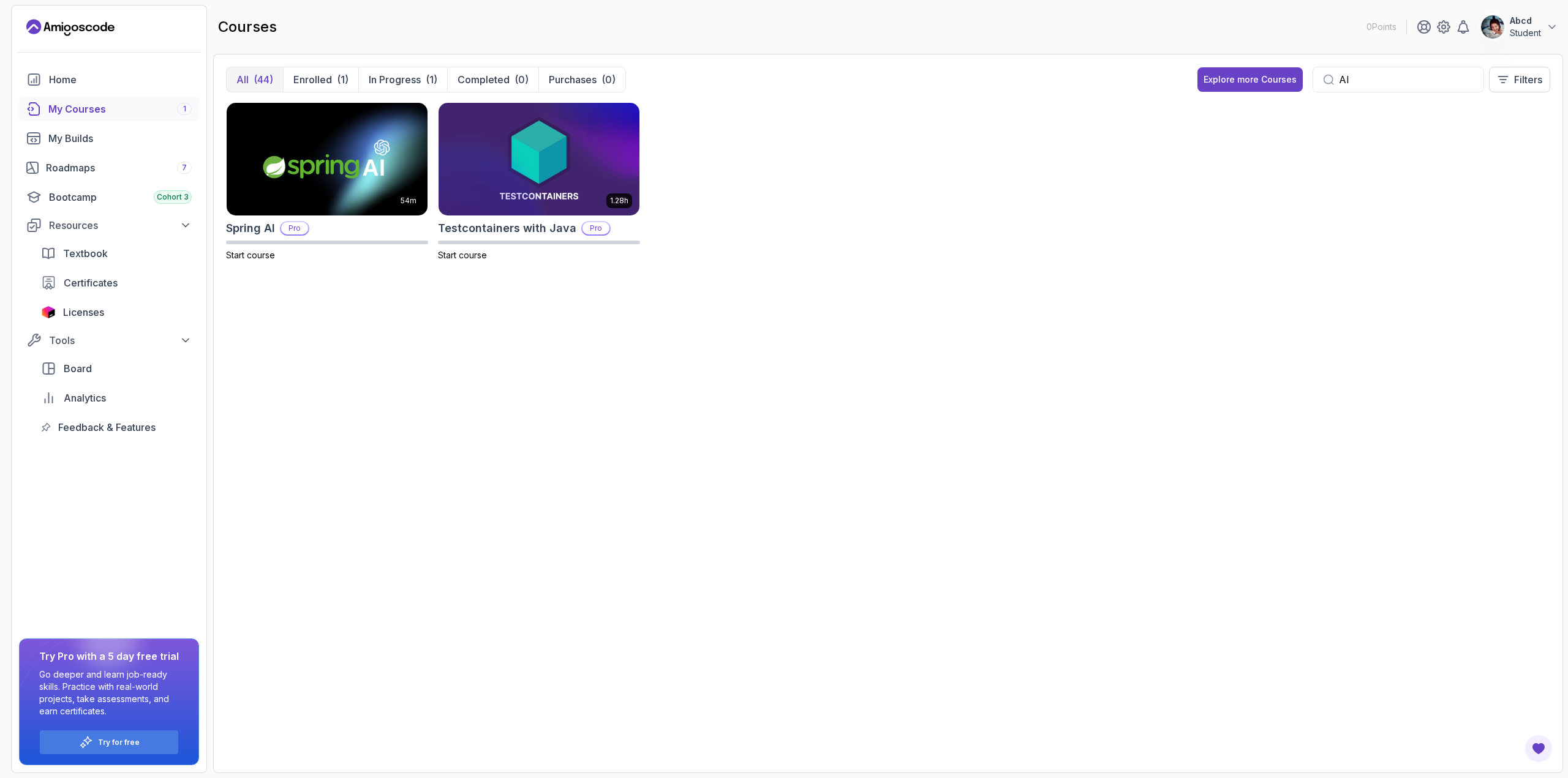
type input "AI"
